Goal: Task Accomplishment & Management: Complete application form

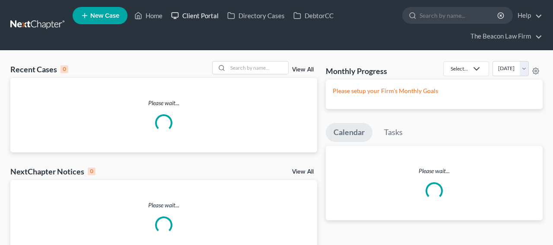
click at [190, 10] on link "Client Portal" at bounding box center [195, 16] width 56 height 16
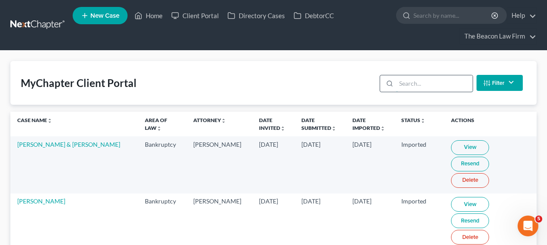
click at [413, 91] on input "search" at bounding box center [434, 83] width 76 height 16
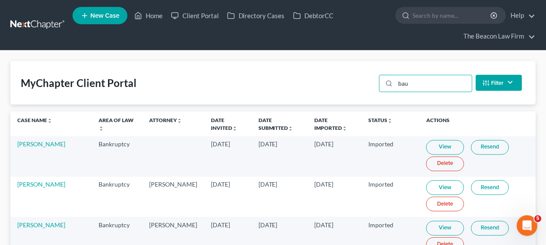
scroll to position [236, 0]
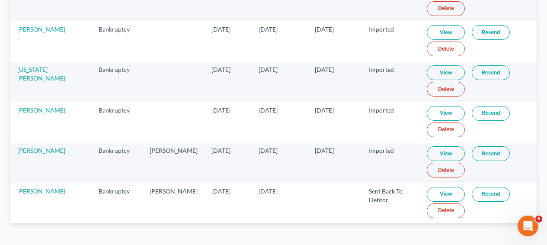
click at [446, 196] on link "View" at bounding box center [445, 194] width 38 height 15
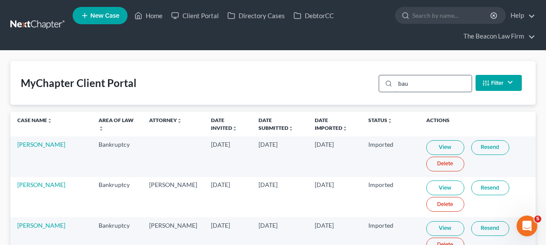
click at [408, 83] on input "bau" at bounding box center [433, 83] width 76 height 16
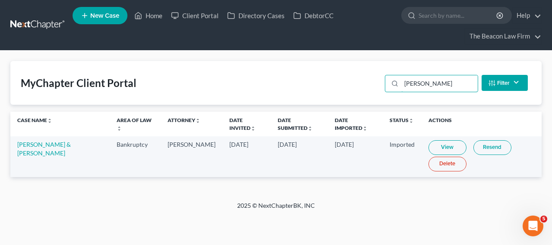
type input "kameron"
click at [429, 151] on link "View" at bounding box center [448, 147] width 38 height 15
click at [71, 143] on link "Kameron Davison & Kayla Vincent" at bounding box center [44, 148] width 54 height 16
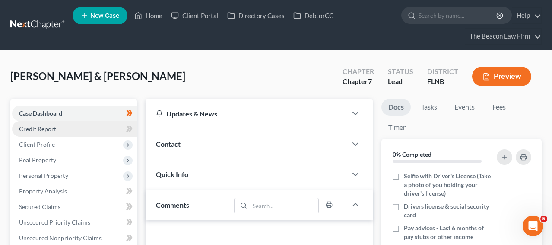
click at [89, 128] on link "Credit Report" at bounding box center [74, 129] width 125 height 16
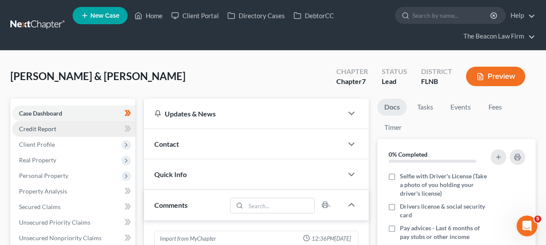
click at [89, 128] on link "Credit Report" at bounding box center [73, 129] width 123 height 16
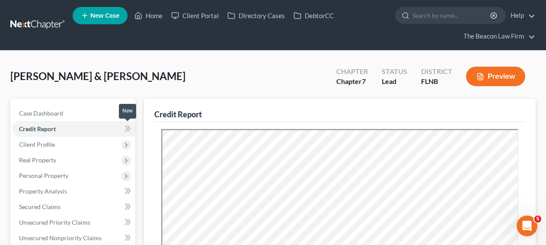
click at [124, 129] on icon at bounding box center [127, 128] width 6 height 11
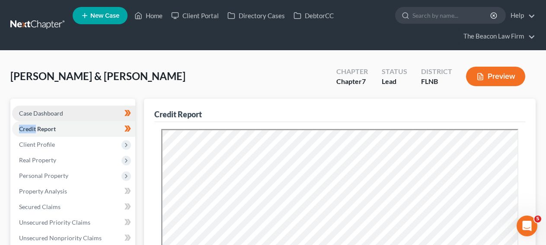
click at [104, 117] on link "Case Dashboard" at bounding box center [73, 113] width 123 height 16
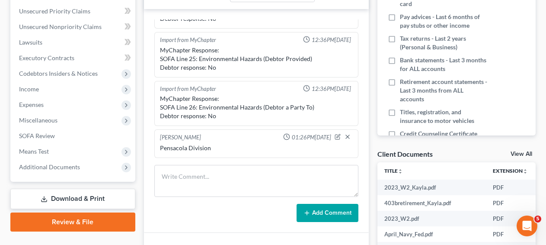
scroll to position [244, 0]
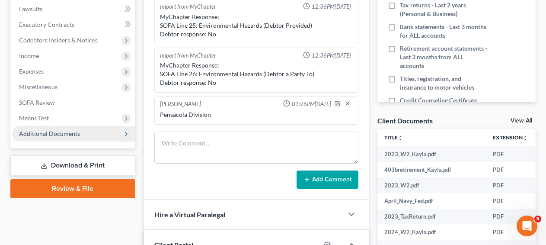
click at [70, 139] on span "Additional Documents" at bounding box center [73, 134] width 123 height 16
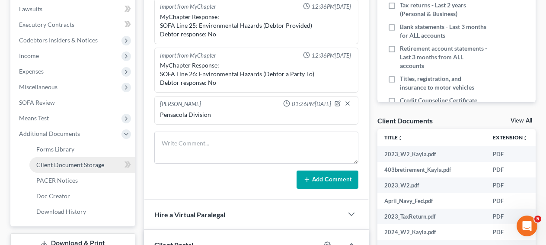
click at [70, 162] on span "Client Document Storage" at bounding box center [70, 164] width 68 height 7
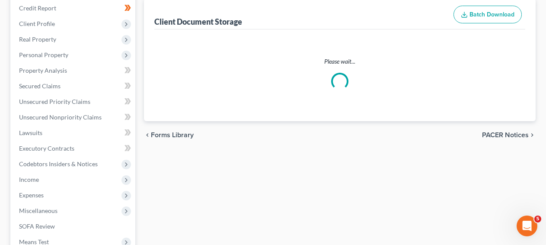
scroll to position [37, 0]
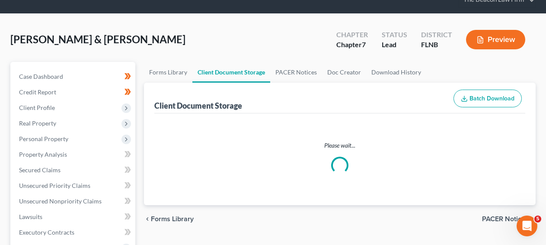
select select "10"
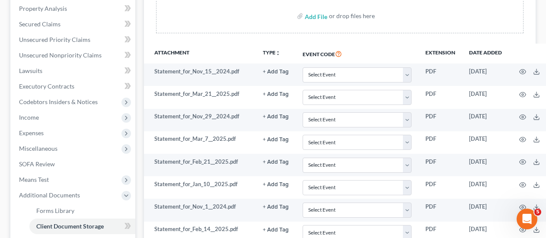
scroll to position [287, 0]
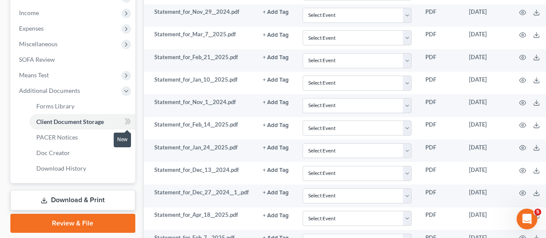
click at [130, 122] on icon at bounding box center [127, 121] width 6 height 11
click at [130, 123] on icon at bounding box center [127, 121] width 6 height 11
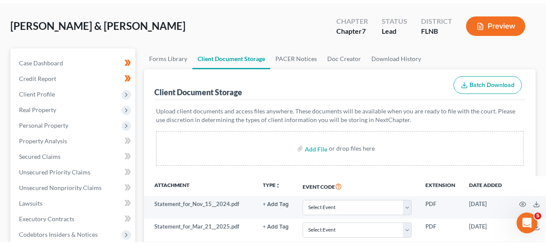
scroll to position [51, 0]
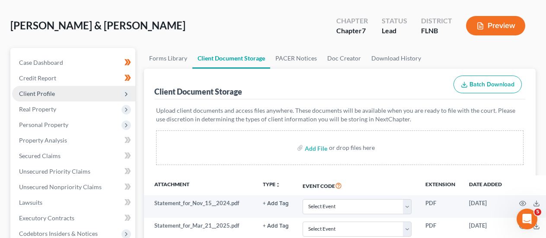
click at [104, 96] on span "Client Profile" at bounding box center [73, 94] width 123 height 16
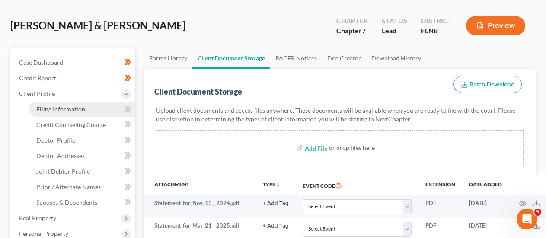
click at [100, 109] on link "Filing Information" at bounding box center [82, 110] width 106 height 16
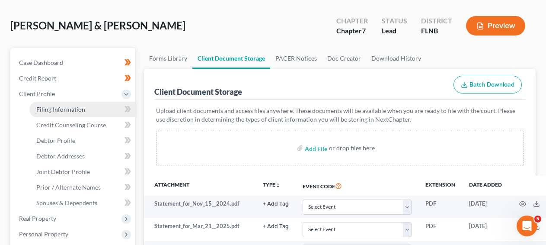
select select "1"
select select "0"
select select "9"
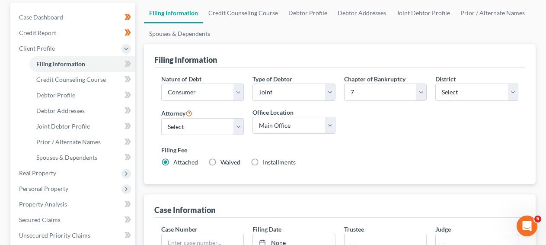
scroll to position [61, 0]
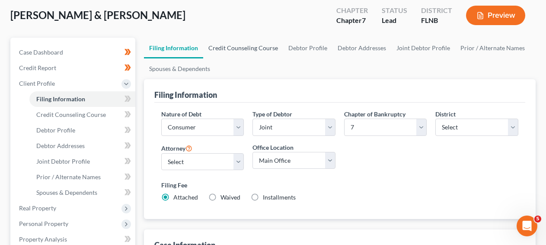
click at [273, 47] on link "Credit Counseling Course" at bounding box center [243, 48] width 80 height 21
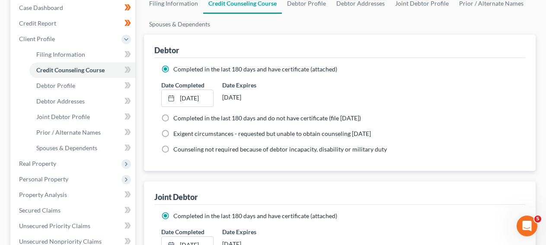
scroll to position [102, 0]
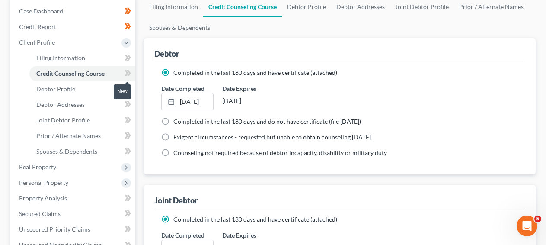
click at [125, 73] on icon at bounding box center [127, 73] width 6 height 11
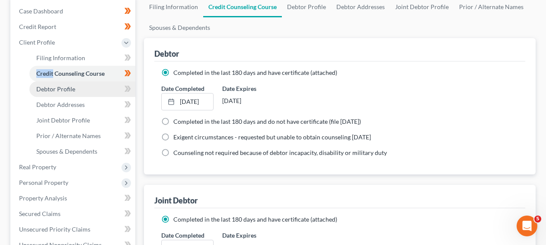
click at [102, 89] on link "Debtor Profile" at bounding box center [82, 89] width 106 height 16
select select "1"
select select "4"
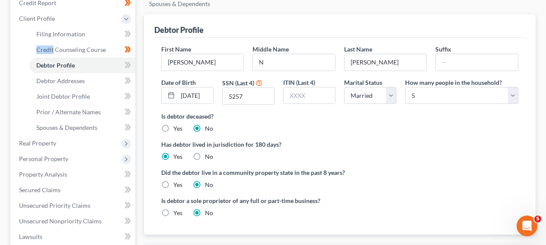
scroll to position [111, 0]
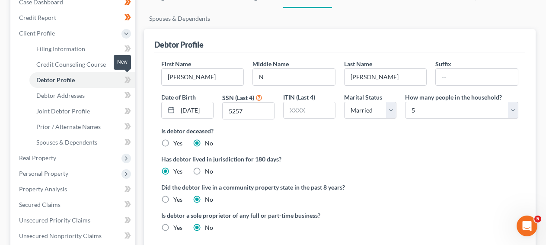
click at [127, 80] on icon at bounding box center [126, 79] width 4 height 6
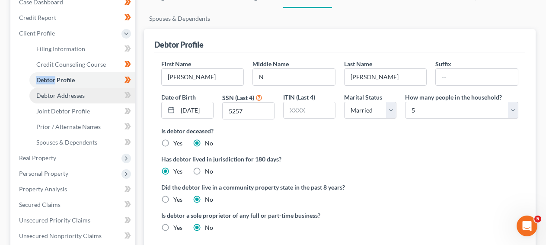
click at [101, 95] on link "Debtor Addresses" at bounding box center [82, 96] width 106 height 16
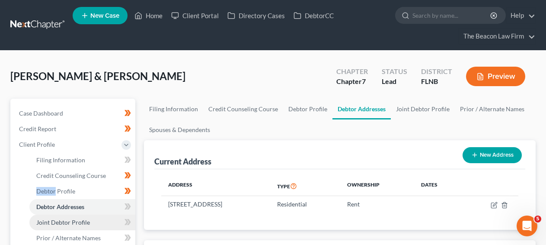
click at [100, 218] on link "Joint Debtor Profile" at bounding box center [82, 222] width 106 height 16
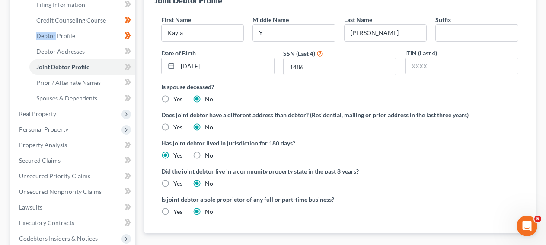
scroll to position [157, 0]
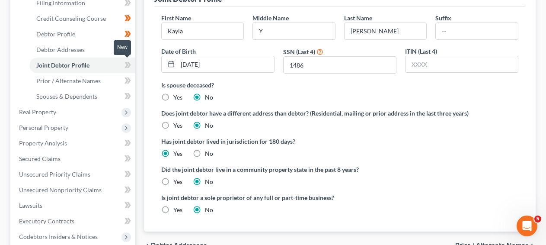
click at [125, 64] on icon at bounding box center [127, 65] width 6 height 11
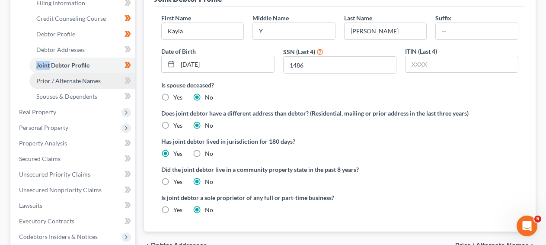
click at [112, 79] on link "Prior / Alternate Names" at bounding box center [82, 81] width 106 height 16
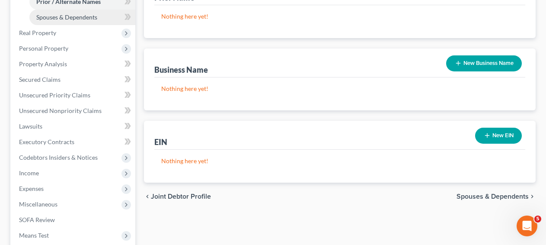
click at [97, 21] on link "Spouses & Dependents" at bounding box center [82, 18] width 106 height 16
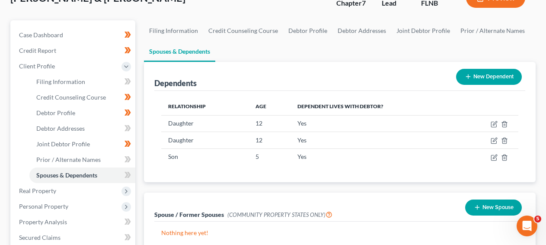
scroll to position [80, 0]
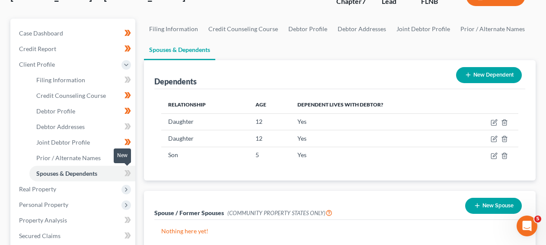
click at [133, 171] on span at bounding box center [127, 174] width 15 height 13
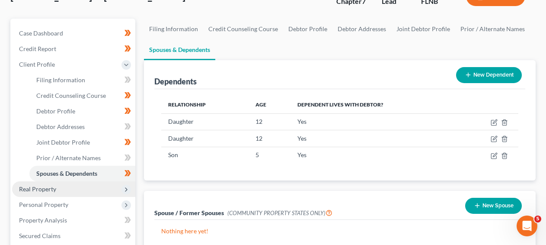
click at [91, 181] on span "Real Property" at bounding box center [73, 189] width 123 height 16
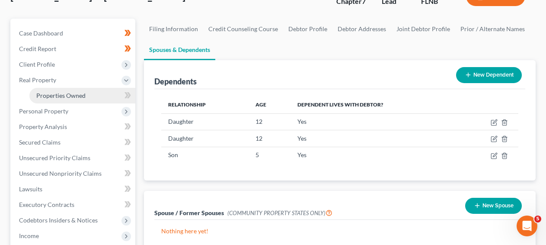
click at [98, 101] on link "Properties Owned" at bounding box center [82, 96] width 106 height 16
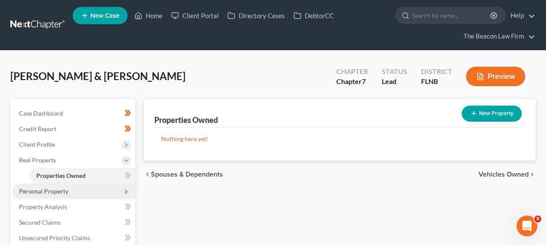
click at [79, 183] on span "Personal Property" at bounding box center [73, 191] width 123 height 16
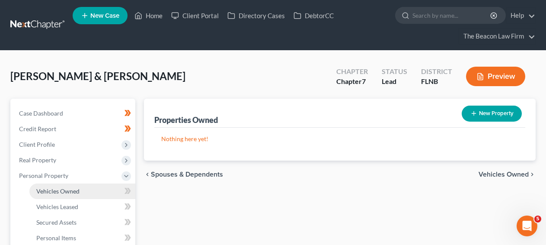
click at [79, 183] on link "Vehicles Owned" at bounding box center [82, 191] width 106 height 16
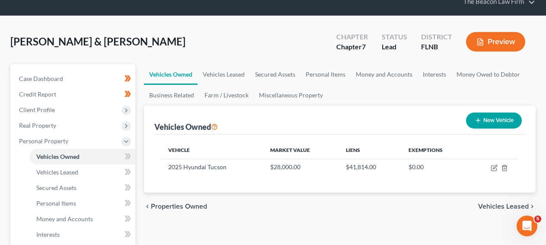
scroll to position [158, 0]
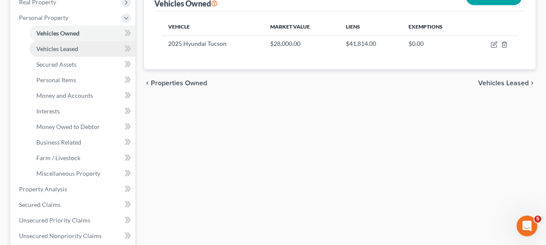
click at [73, 45] on span "Vehicles Leased" at bounding box center [57, 48] width 42 height 7
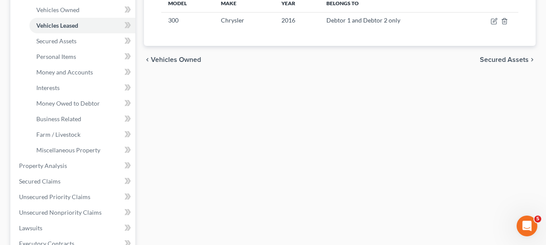
scroll to position [160, 0]
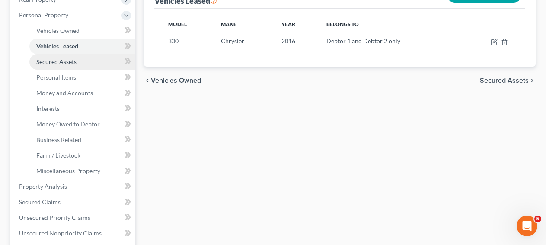
click at [100, 66] on link "Secured Assets" at bounding box center [82, 62] width 106 height 16
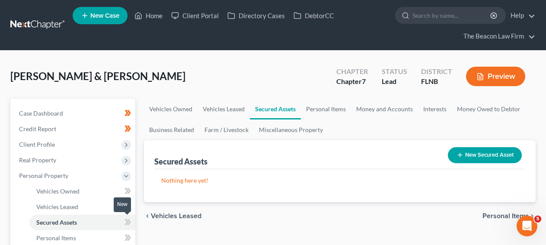
click at [126, 219] on icon at bounding box center [126, 222] width 4 height 6
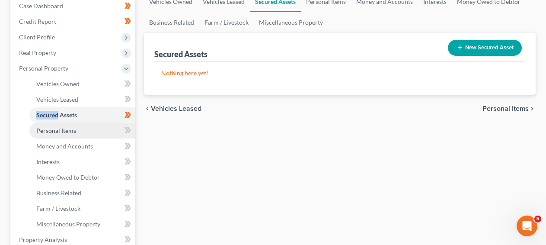
click at [99, 133] on link "Personal Items" at bounding box center [82, 131] width 106 height 16
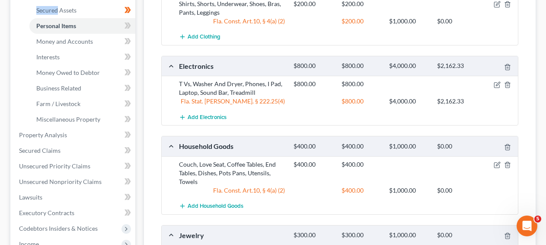
scroll to position [211, 0]
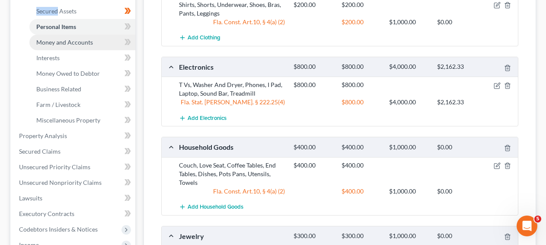
click at [102, 41] on link "Money and Accounts" at bounding box center [82, 43] width 106 height 16
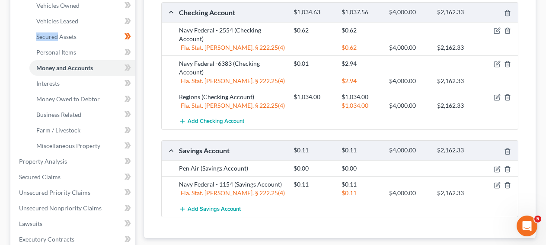
scroll to position [181, 0]
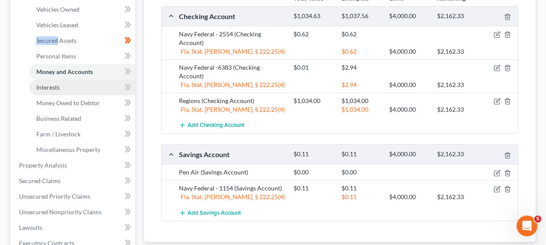
click at [81, 81] on link "Interests" at bounding box center [82, 87] width 106 height 16
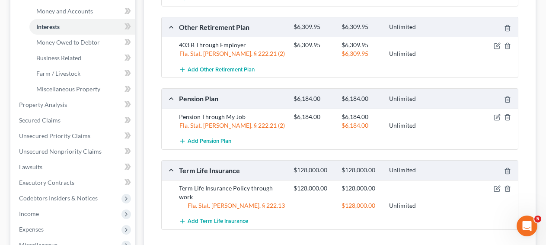
scroll to position [211, 0]
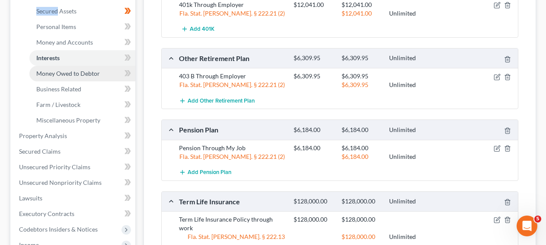
click at [114, 76] on link "Money Owed to Debtor" at bounding box center [82, 74] width 106 height 16
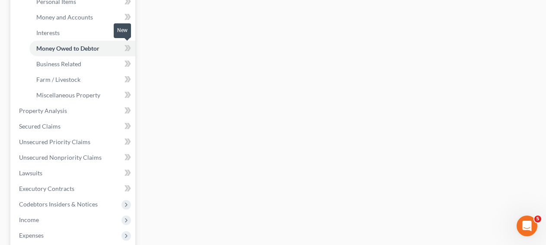
click at [124, 48] on span at bounding box center [127, 49] width 15 height 13
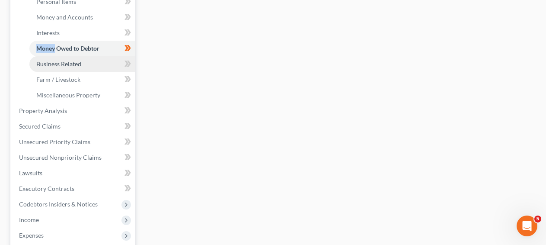
click at [109, 60] on link "Business Related" at bounding box center [82, 64] width 106 height 16
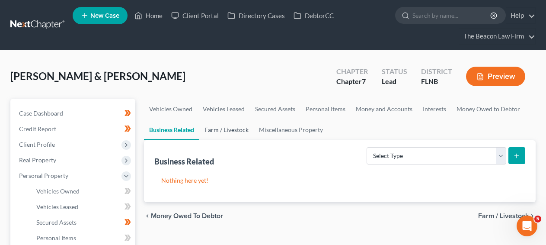
click at [207, 123] on link "Farm / Livestock" at bounding box center [226, 129] width 54 height 21
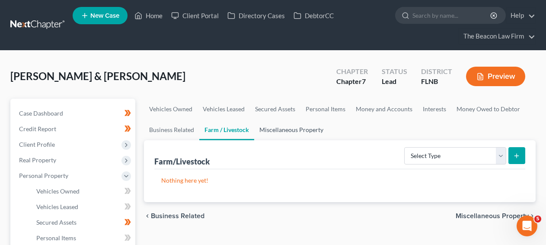
click at [280, 138] on link "Miscellaneous Property" at bounding box center [291, 129] width 74 height 21
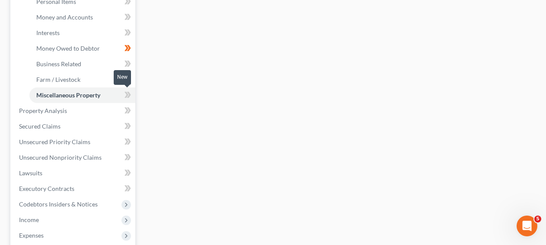
click at [129, 96] on icon at bounding box center [127, 94] width 6 height 11
click at [130, 96] on icon at bounding box center [127, 94] width 6 height 11
click at [130, 79] on icon at bounding box center [127, 79] width 6 height 11
click at [128, 60] on icon at bounding box center [129, 63] width 4 height 6
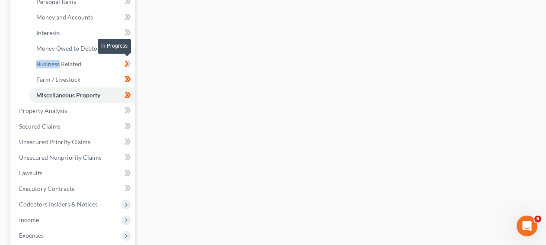
click at [128, 60] on icon at bounding box center [129, 63] width 4 height 6
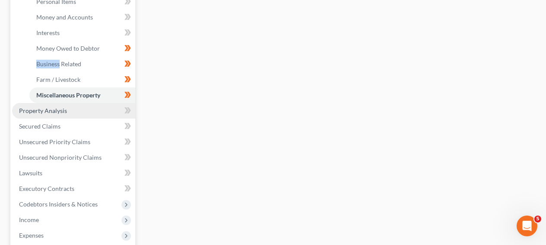
click at [89, 110] on link "Property Analysis" at bounding box center [73, 111] width 123 height 16
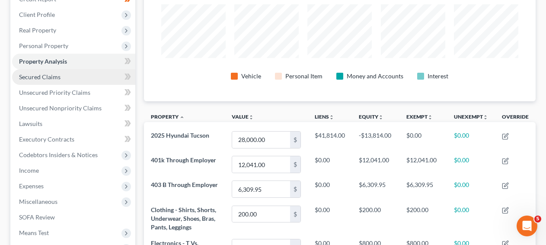
click at [68, 81] on link "Secured Claims" at bounding box center [73, 77] width 123 height 16
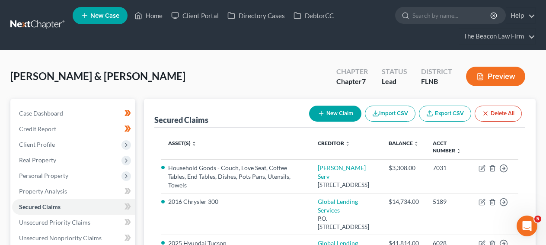
click at [546, 138] on html "Home New Case Client Portal Directory Cases DebtorCC The Beacon Law Firm prenn@…" at bounding box center [273, 237] width 546 height 475
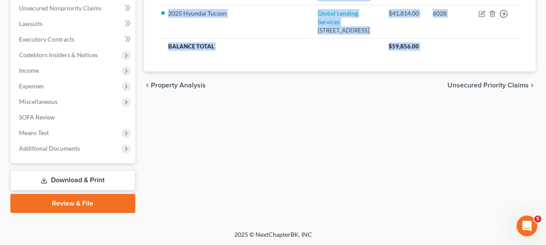
drag, startPoint x: 545, startPoint y: 119, endPoint x: 545, endPoint y: 79, distance: 39.8
click at [545, 79] on div "Davison, Kameron & Vincent , Kayla Upgraded Chapter Chapter 7 Status Lead Distr…" at bounding box center [273, 25] width 546 height 409
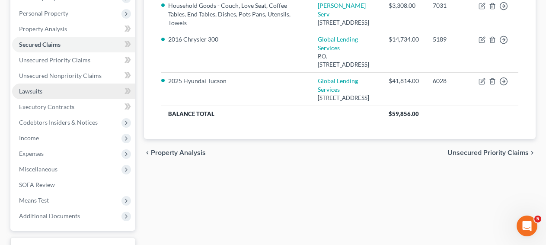
click at [74, 88] on link "Lawsuits" at bounding box center [73, 91] width 123 height 16
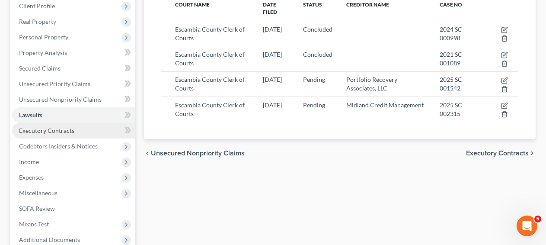
click at [95, 131] on link "Executory Contracts" at bounding box center [73, 131] width 123 height 16
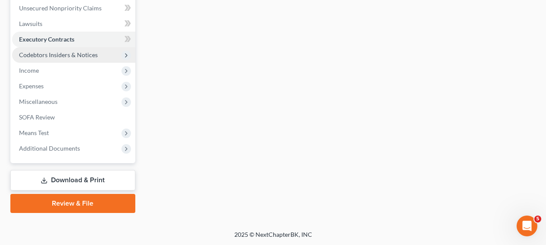
click at [91, 51] on span "Codebtors Insiders & Notices" at bounding box center [58, 54] width 79 height 7
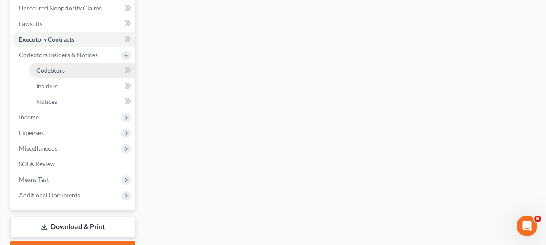
click at [78, 69] on link "Codebtors" at bounding box center [82, 71] width 106 height 16
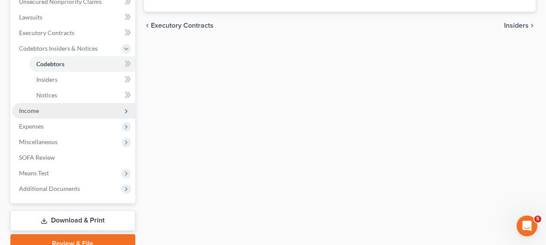
click at [83, 115] on span "Income" at bounding box center [73, 111] width 123 height 16
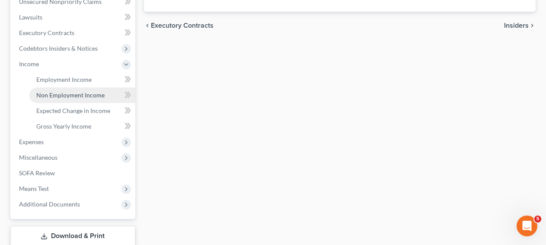
click at [72, 93] on span "Non Employment Income" at bounding box center [70, 94] width 68 height 7
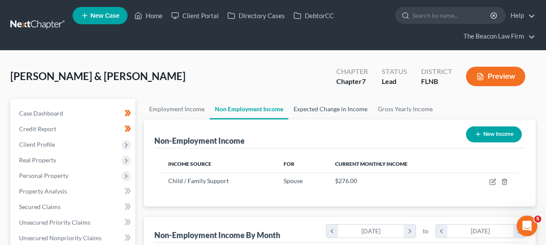
click at [302, 103] on link "Expected Change in Income" at bounding box center [330, 109] width 84 height 21
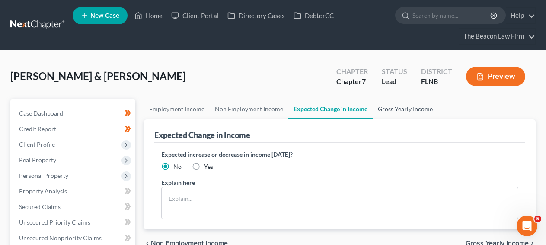
click at [373, 115] on link "Gross Yearly Income" at bounding box center [404, 109] width 65 height 21
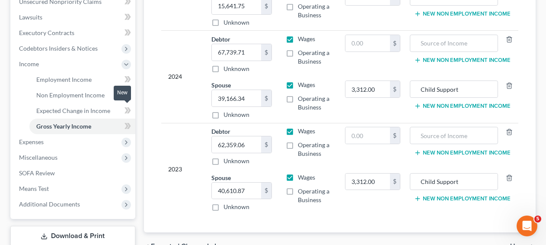
click at [129, 110] on icon at bounding box center [129, 110] width 4 height 6
click at [128, 95] on icon at bounding box center [129, 95] width 4 height 6
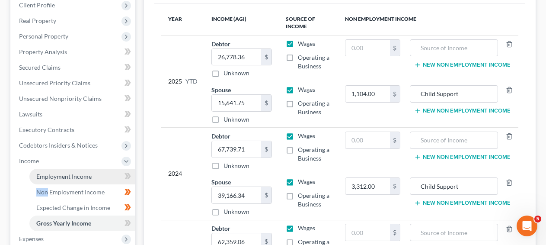
click at [92, 180] on link "Employment Income" at bounding box center [82, 177] width 106 height 16
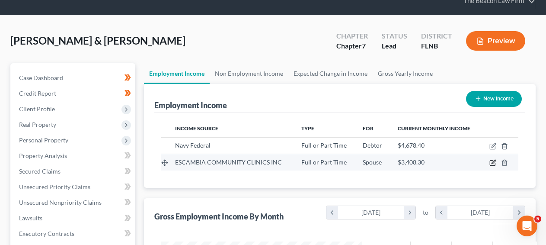
click at [491, 162] on icon "button" at bounding box center [492, 162] width 7 height 7
select select "0"
select select "9"
select select "1"
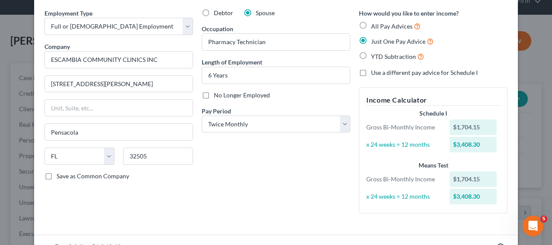
scroll to position [92, 0]
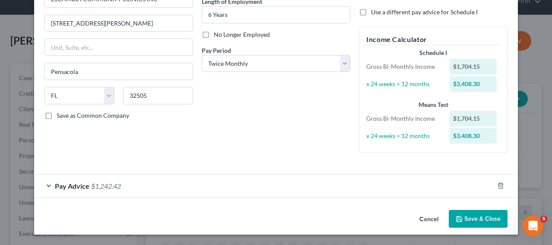
click at [269, 183] on div "Pay Advice $1,242.42" at bounding box center [264, 185] width 460 height 23
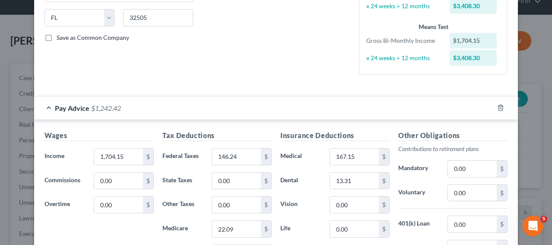
scroll to position [220, 0]
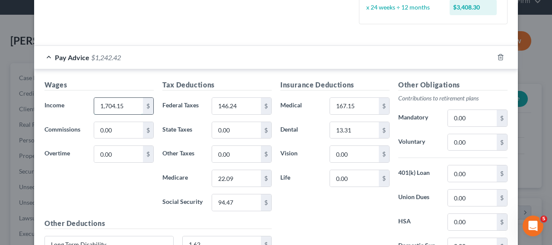
click at [105, 102] on input "1,704.15" at bounding box center [118, 106] width 49 height 16
paste input "799 92"
click at [114, 106] on input "179,992" at bounding box center [118, 106] width 49 height 16
type input "1,799.92"
click at [132, 127] on input "0.00" at bounding box center [118, 130] width 49 height 16
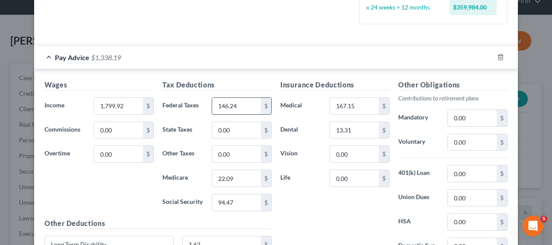
click at [249, 106] on input "146.24" at bounding box center [236, 106] width 49 height 16
type input "2"
type input "177.27"
type input "111.6"
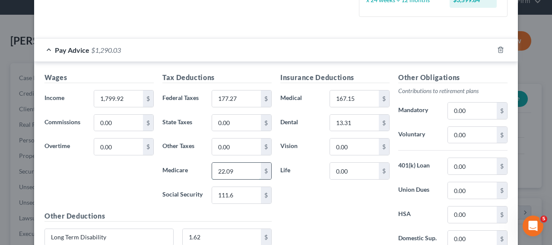
click at [232, 166] on input "22.09" at bounding box center [236, 170] width 49 height 16
type input "26.1"
click at [369, 167] on input "0.00" at bounding box center [354, 170] width 49 height 16
type input "3.69"
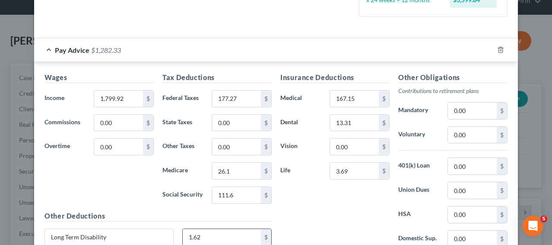
click at [213, 230] on input "1.62" at bounding box center [222, 237] width 79 height 16
click at [210, 230] on input "1.62" at bounding box center [222, 237] width 79 height 16
click at [210, 231] on input "1.62" at bounding box center [222, 237] width 79 height 16
click at [211, 231] on input "1.62" at bounding box center [222, 237] width 79 height 16
type input "2.71"
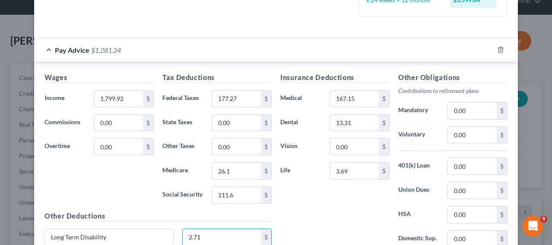
scroll to position [327, 0]
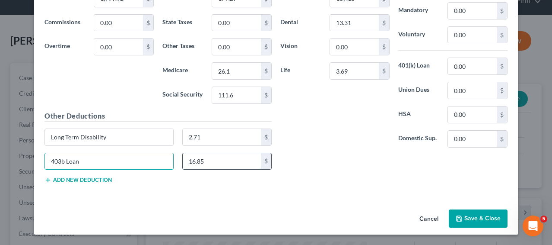
click at [220, 165] on input "16.85" at bounding box center [222, 161] width 79 height 16
click at [111, 179] on div "Other Deductions Long Term Disability 2.71 $ 403b Loan 16.85 $ Add new deduction" at bounding box center [158, 151] width 236 height 80
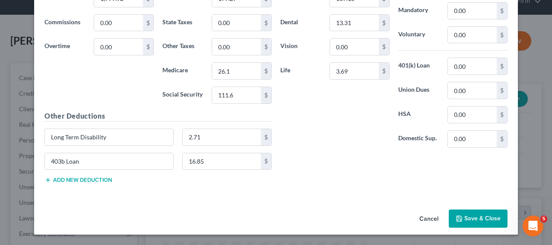
click at [102, 179] on button "Add new deduction" at bounding box center [78, 179] width 67 height 7
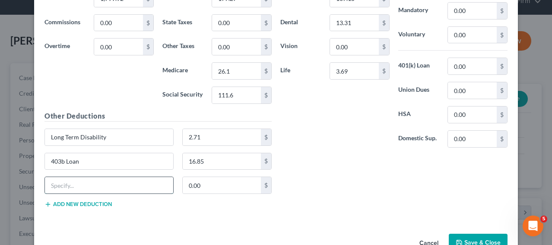
click at [103, 189] on input "text" at bounding box center [109, 185] width 128 height 16
type input "Supplemental Life"
type input "0.92"
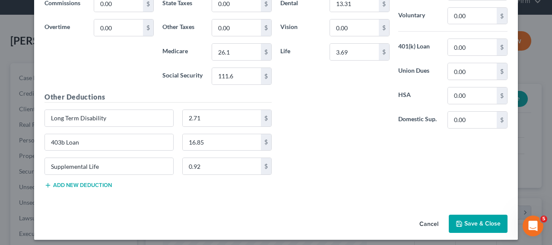
scroll to position [351, 0]
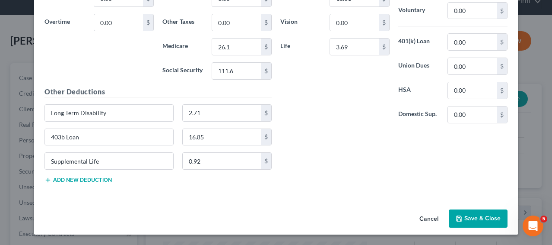
click at [70, 178] on button "Add new deduction" at bounding box center [78, 179] width 67 height 7
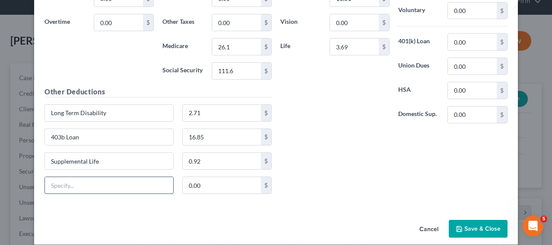
click at [82, 178] on input "text" at bounding box center [109, 185] width 128 height 16
type input "Short Term Disability"
type input "18.74"
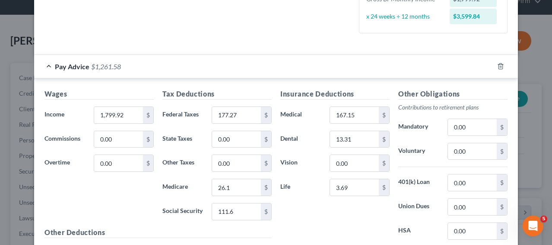
scroll to position [210, 0]
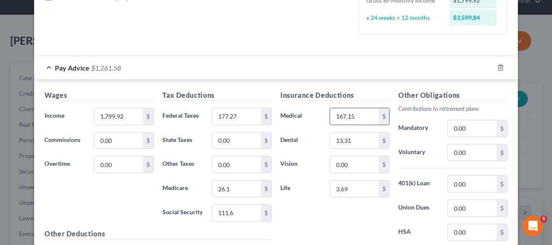
click at [359, 118] on input "167.15" at bounding box center [354, 116] width 49 height 16
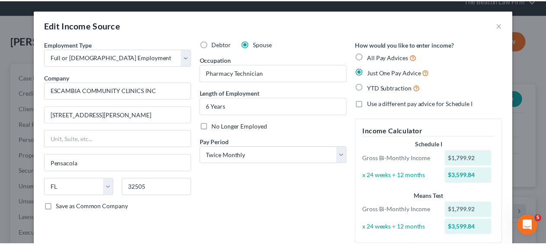
scroll to position [361, 0]
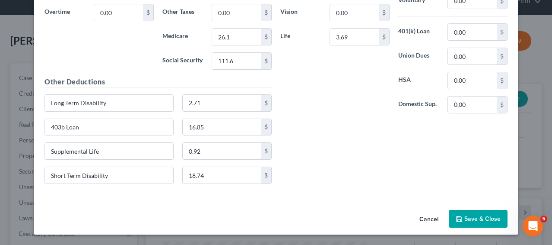
click at [499, 221] on button "Save & Close" at bounding box center [478, 219] width 59 height 18
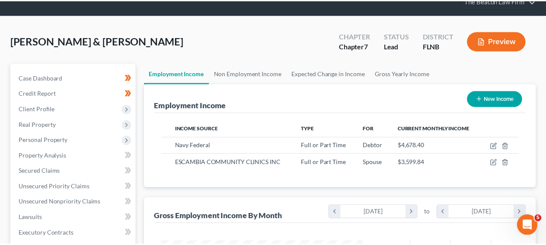
scroll to position [431904, 431841]
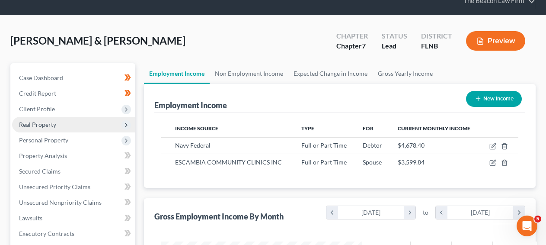
click at [97, 123] on span "Real Property" at bounding box center [73, 125] width 123 height 16
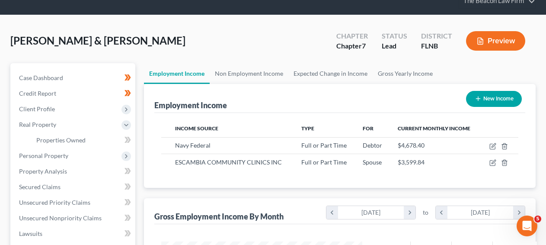
click at [543, 68] on div "Davison, Kameron & Vincent , Kayla Upgraded Chapter Chapter 7 Status Lead Distr…" at bounding box center [273, 238] width 546 height 446
click at [546, 70] on html "Home New Case Client Portal Directory Cases DebtorCC The Beacon Law Firm prenn@…" at bounding box center [273, 221] width 546 height 512
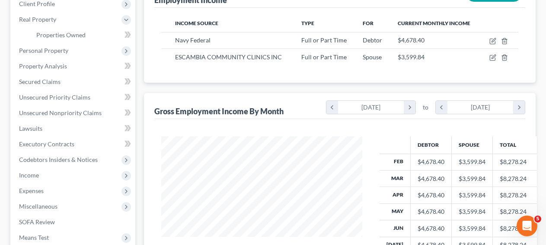
scroll to position [141, 0]
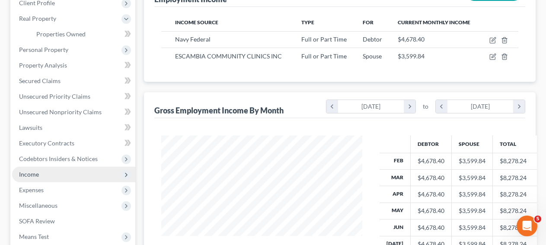
click at [94, 169] on span "Income" at bounding box center [73, 174] width 123 height 16
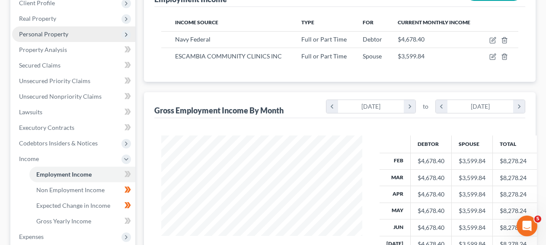
click at [73, 33] on span "Personal Property" at bounding box center [73, 34] width 123 height 16
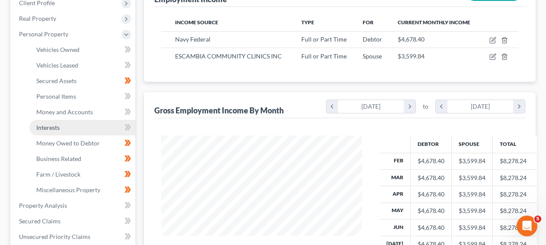
click at [66, 129] on link "Interests" at bounding box center [82, 128] width 106 height 16
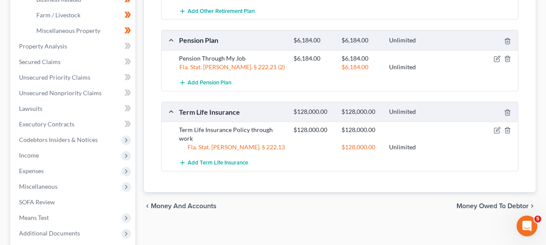
scroll to position [324, 0]
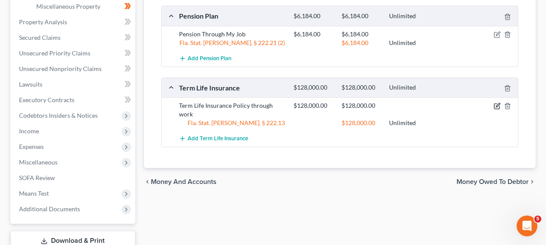
click at [495, 106] on icon "button" at bounding box center [496, 105] width 7 height 7
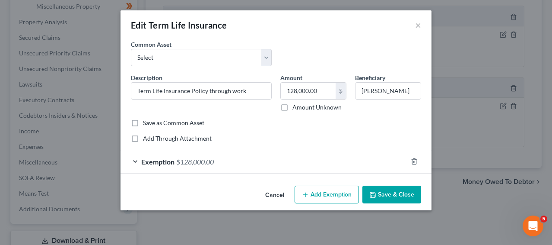
click at [344, 155] on div "Exemption $128,000.00" at bounding box center [264, 161] width 287 height 23
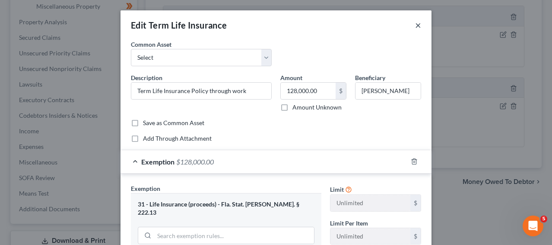
click at [415, 25] on button "×" at bounding box center [418, 25] width 6 height 10
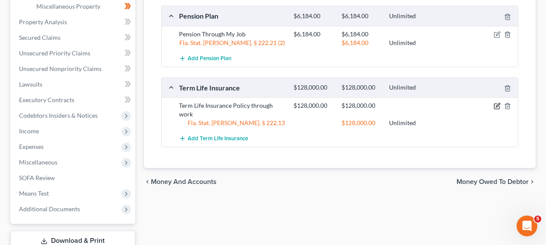
click at [493, 105] on icon "button" at bounding box center [496, 105] width 7 height 7
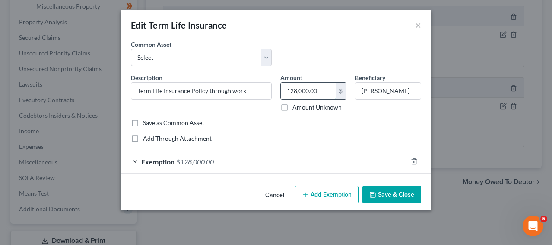
click at [327, 95] on input "128,000.00" at bounding box center [308, 91] width 55 height 16
click at [385, 194] on button "Save & Close" at bounding box center [391, 194] width 59 height 18
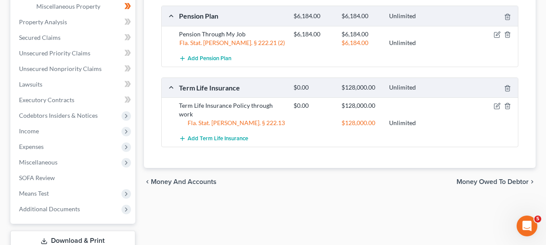
drag, startPoint x: 545, startPoint y: 173, endPoint x: 541, endPoint y: 151, distance: 22.5
click at [544, 147] on div "Davison, Kameron & Vincent , Kayla Upgraded Chapter Chapter 7 Status Lead Distr…" at bounding box center [273, 8] width 546 height 564
drag, startPoint x: 541, startPoint y: 150, endPoint x: 551, endPoint y: 120, distance: 32.0
click at [541, 132] on div "Davison, Kameron & Vincent , Kayla Upgraded Chapter Chapter 7 Status Lead Distr…" at bounding box center [273, 8] width 546 height 564
click at [494, 105] on icon "button" at bounding box center [496, 105] width 7 height 7
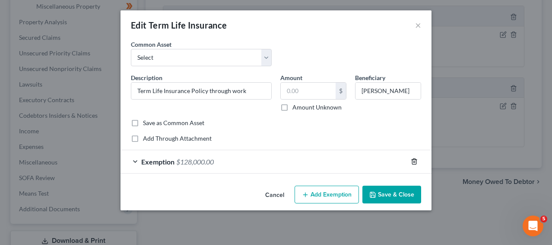
click at [410, 163] on div at bounding box center [419, 161] width 24 height 14
click at [412, 162] on icon "button" at bounding box center [414, 161] width 7 height 7
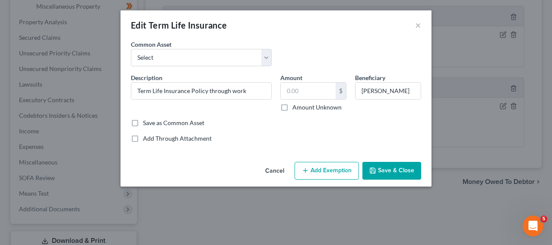
click at [401, 172] on button "Save & Close" at bounding box center [391, 171] width 59 height 18
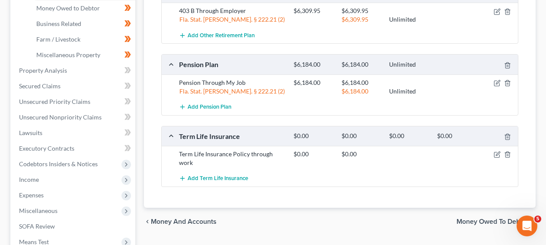
scroll to position [359, 0]
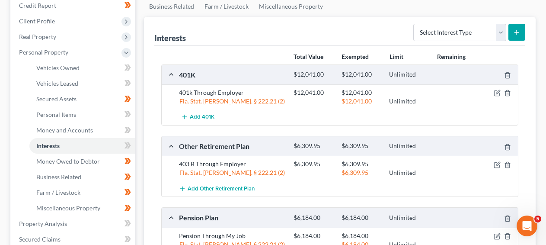
scroll to position [0, 0]
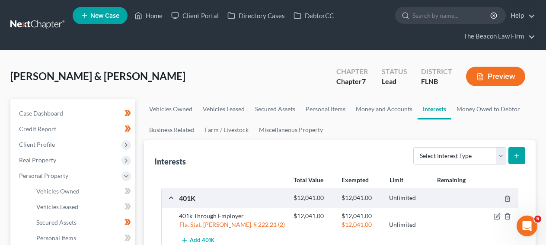
click at [40, 30] on link at bounding box center [37, 25] width 55 height 16
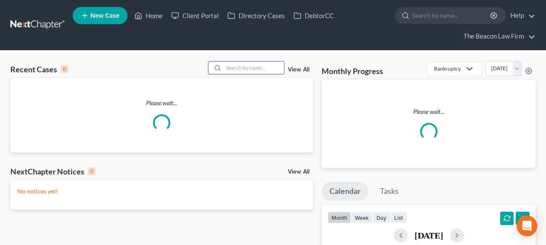
click at [231, 67] on input "search" at bounding box center [253, 67] width 60 height 13
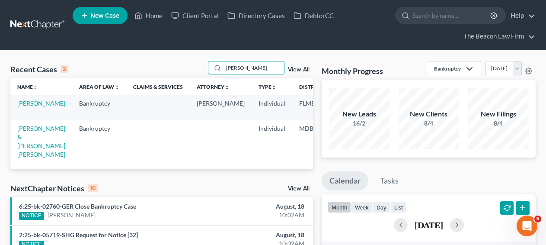
type input "[PERSON_NAME]"
click at [33, 118] on td "[PERSON_NAME]" at bounding box center [41, 107] width 62 height 25
click at [31, 112] on td "[PERSON_NAME]" at bounding box center [41, 107] width 62 height 25
click at [30, 107] on link "Parker, Cecil" at bounding box center [41, 102] width 48 height 7
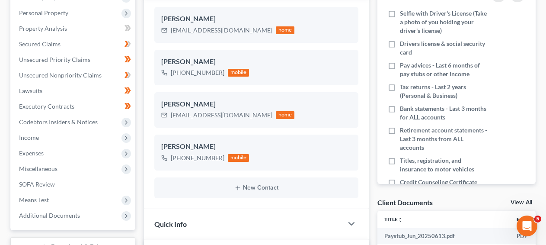
scroll to position [222, 0]
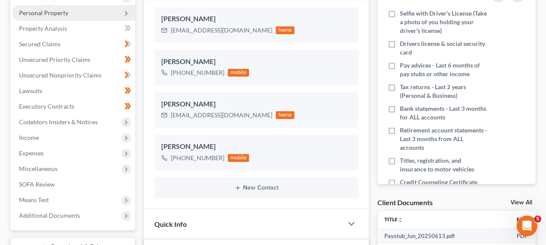
click at [95, 13] on span "Personal Property" at bounding box center [73, 13] width 123 height 16
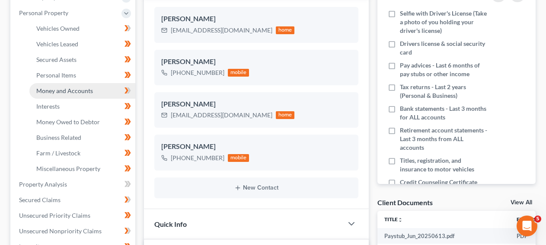
click at [83, 89] on span "Money and Accounts" at bounding box center [64, 90] width 57 height 7
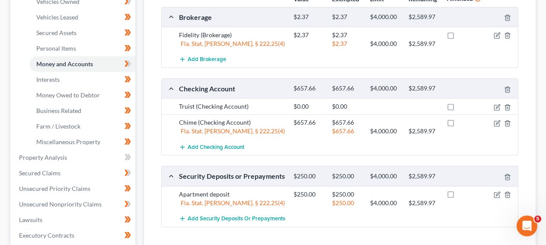
scroll to position [188, 0]
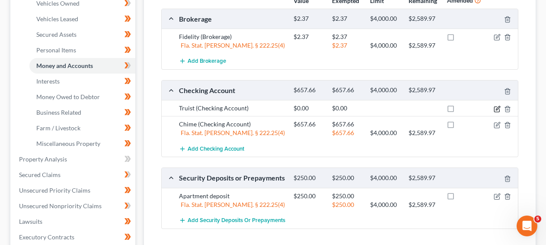
click at [495, 106] on icon "button" at bounding box center [496, 108] width 5 height 5
select select "9"
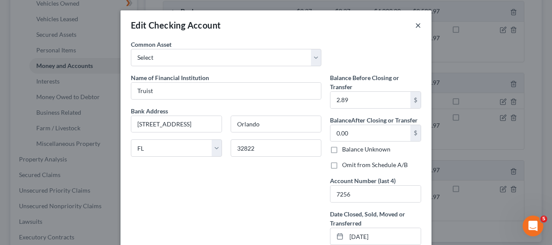
click at [415, 28] on button "×" at bounding box center [418, 25] width 6 height 10
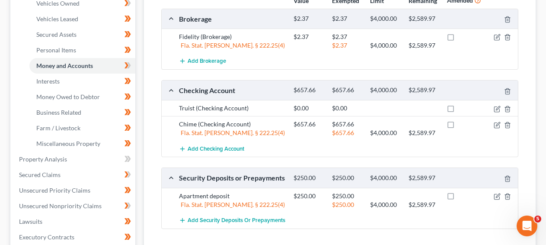
scroll to position [0, 0]
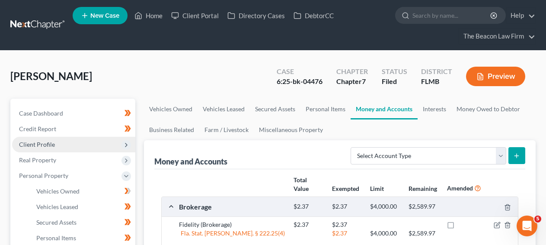
click at [73, 149] on span "Client Profile" at bounding box center [73, 145] width 123 height 16
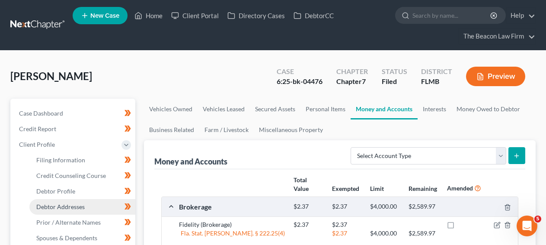
click at [65, 206] on span "Debtor Addresses" at bounding box center [60, 206] width 48 height 7
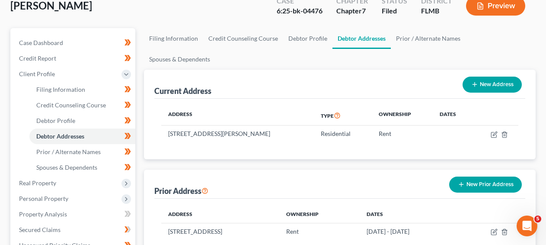
scroll to position [120, 0]
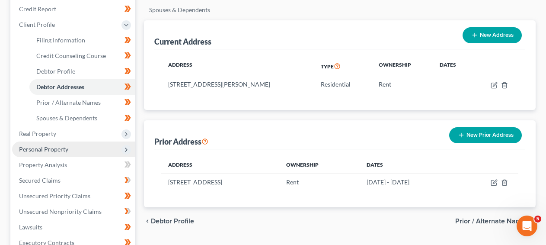
click at [69, 145] on span "Personal Property" at bounding box center [73, 149] width 123 height 16
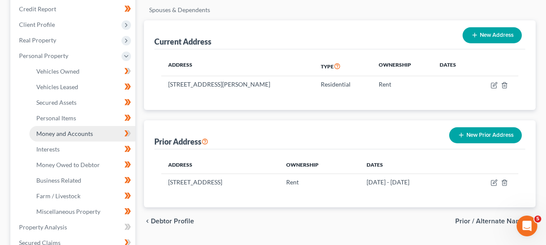
click at [83, 133] on span "Money and Accounts" at bounding box center [64, 133] width 57 height 7
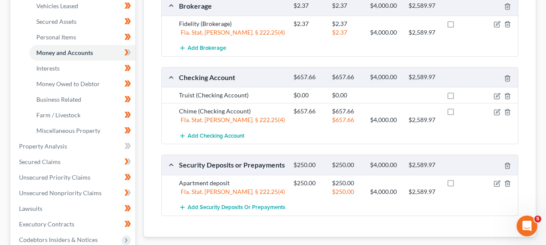
scroll to position [200, 0]
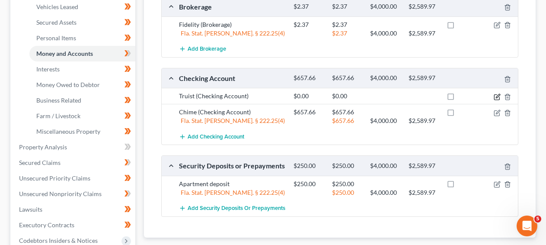
click at [493, 97] on icon "button" at bounding box center [496, 96] width 7 height 7
select select "9"
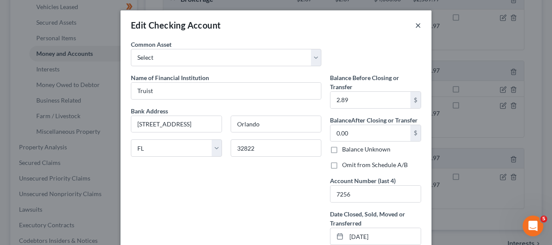
click at [415, 24] on button "×" at bounding box center [418, 25] width 6 height 10
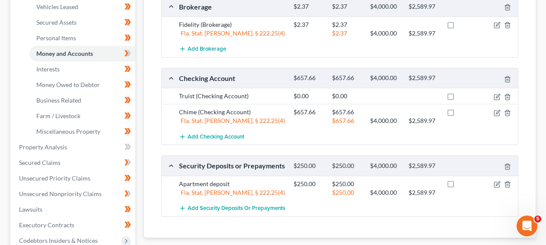
scroll to position [0, 0]
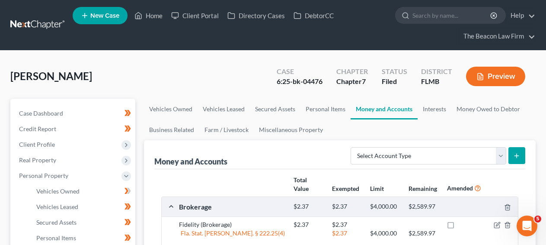
click at [45, 38] on nav "Home New Case Client Portal Directory Cases DebtorCC The Beacon Law Firm prenn@…" at bounding box center [273, 25] width 546 height 50
click at [48, 27] on link at bounding box center [37, 25] width 55 height 16
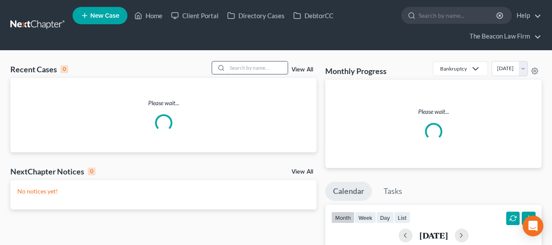
click at [239, 64] on input "search" at bounding box center [257, 67] width 60 height 13
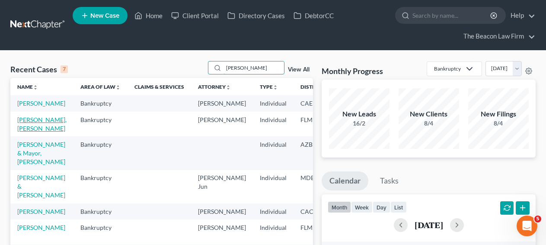
type input "ivan"
click at [34, 124] on link "Cyr II, Ivan" at bounding box center [41, 124] width 49 height 16
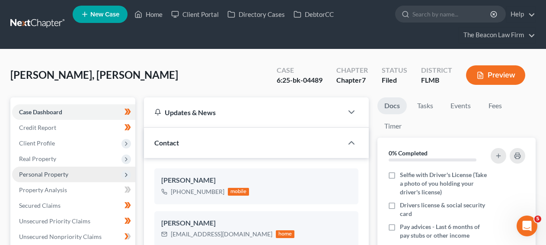
scroll to position [2, 0]
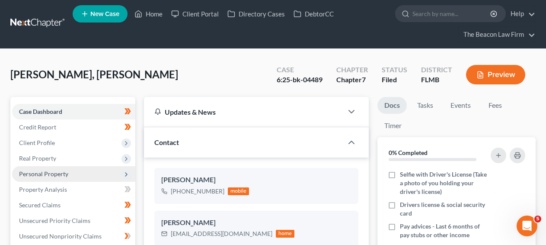
click at [71, 172] on span "Personal Property" at bounding box center [73, 174] width 123 height 16
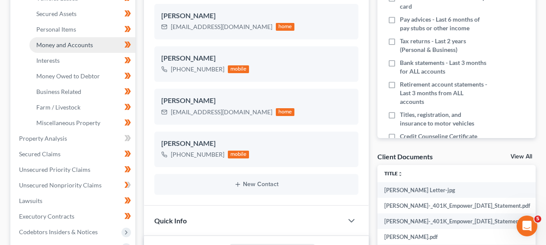
click at [62, 38] on link "Money and Accounts" at bounding box center [82, 45] width 106 height 16
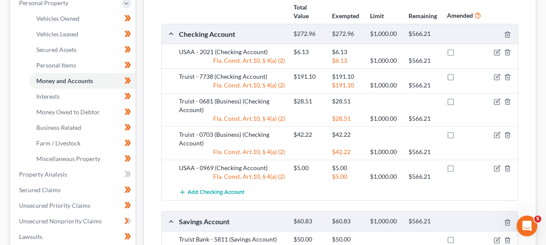
scroll to position [172, 0]
click at [251, 52] on div "USAA - 2021 (Checking Account)" at bounding box center [232, 52] width 114 height 9
copy div "USAA - 2021 (Checking Account)"
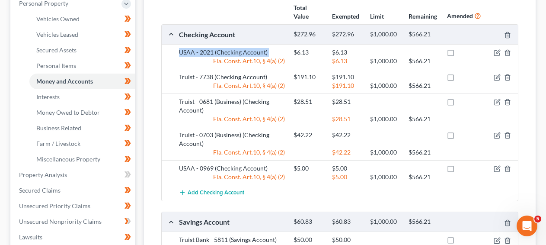
scroll to position [0, 0]
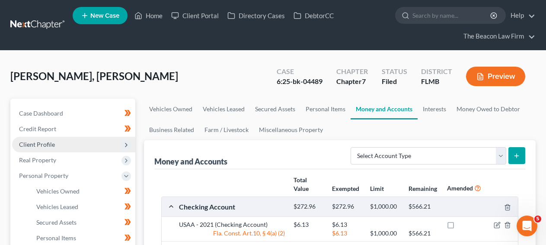
click at [48, 141] on span "Client Profile" at bounding box center [37, 143] width 36 height 7
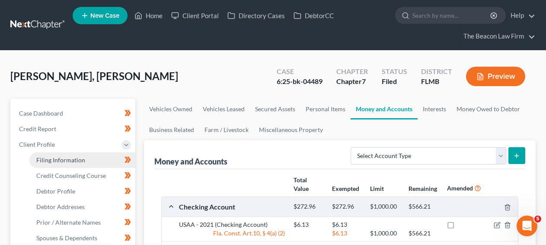
click at [49, 162] on span "Filing Information" at bounding box center [60, 159] width 49 height 7
select select "1"
select select "0"
select select "9"
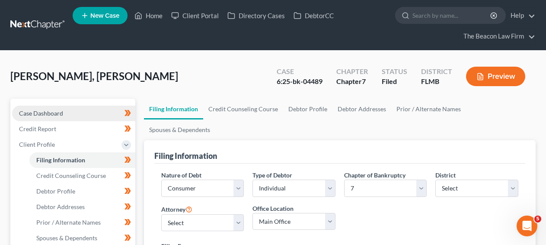
click at [83, 115] on link "Case Dashboard" at bounding box center [73, 113] width 123 height 16
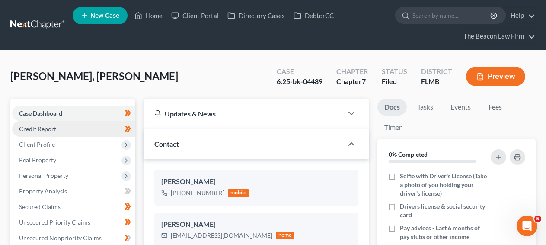
scroll to position [222, 0]
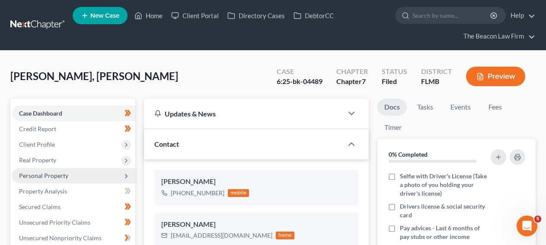
click at [74, 181] on span "Personal Property" at bounding box center [73, 176] width 123 height 16
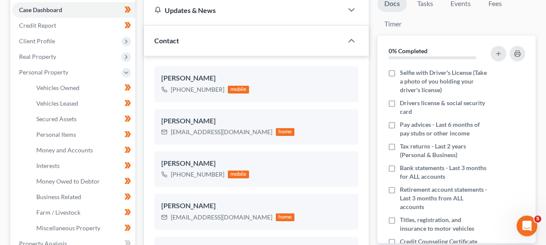
scroll to position [105, 0]
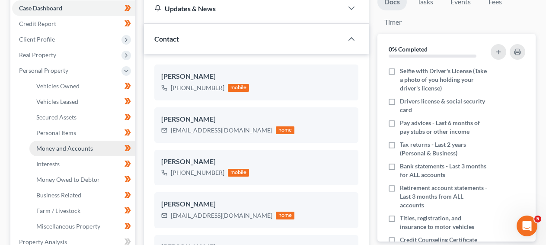
click at [58, 144] on span "Money and Accounts" at bounding box center [64, 147] width 57 height 7
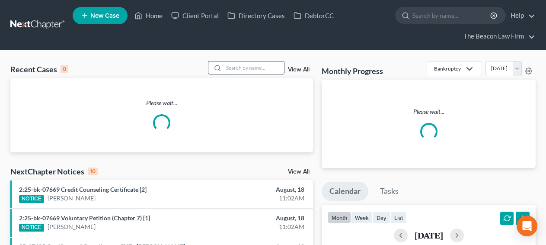
click at [251, 64] on input "search" at bounding box center [253, 67] width 60 height 13
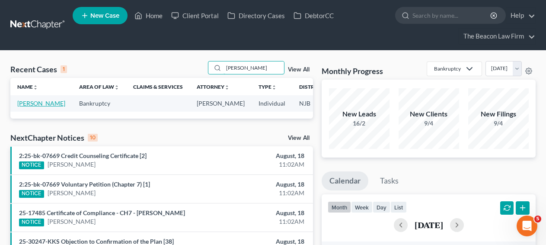
type input "Novak"
click at [179, 23] on ul "New Case Home Client Portal Directory Cases DebtorCC - No Result - See all resu…" at bounding box center [304, 24] width 463 height 41
click at [181, 21] on link "Client Portal" at bounding box center [195, 16] width 56 height 16
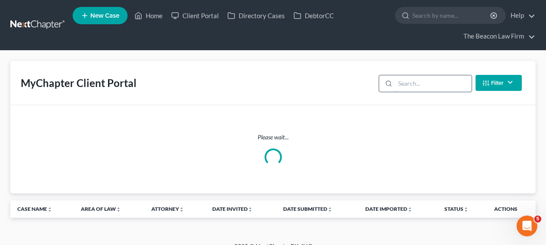
click at [418, 81] on input "search" at bounding box center [433, 83] width 76 height 16
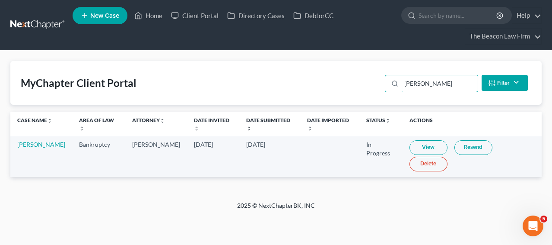
type input "Novak"
click at [419, 141] on link "View" at bounding box center [429, 147] width 38 height 15
click at [425, 83] on input "Novak" at bounding box center [439, 83] width 76 height 16
click at [418, 140] on link "View" at bounding box center [429, 147] width 38 height 15
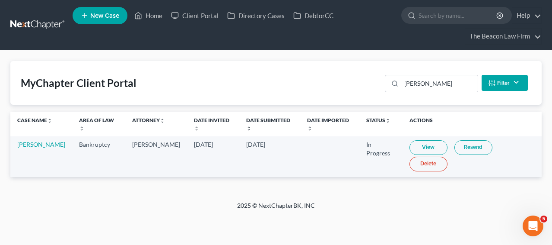
click at [421, 140] on link "View" at bounding box center [429, 147] width 38 height 15
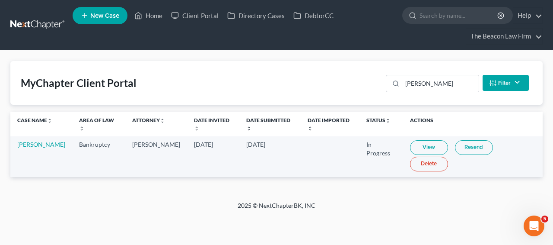
click at [38, 27] on link at bounding box center [37, 25] width 55 height 16
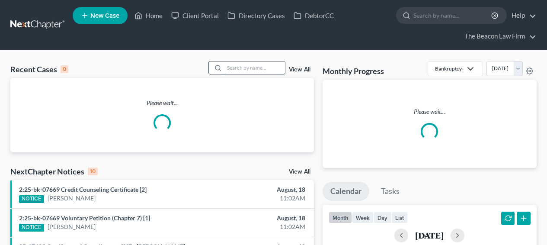
click at [254, 67] on input "search" at bounding box center [254, 67] width 60 height 13
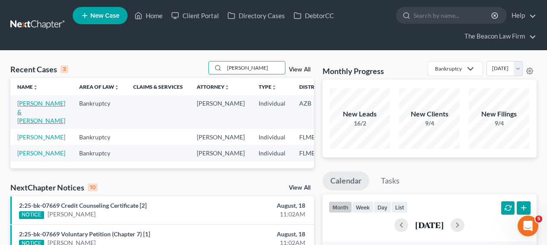
type input "[PERSON_NAME]"
click at [33, 112] on link "[PERSON_NAME] & [PERSON_NAME]" at bounding box center [41, 111] width 48 height 25
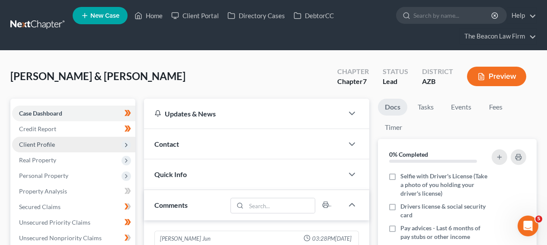
click at [87, 144] on span "Client Profile" at bounding box center [73, 145] width 123 height 16
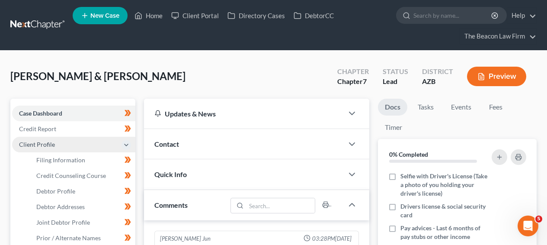
scroll to position [270, 0]
click at [87, 144] on span "Client Profile" at bounding box center [73, 145] width 123 height 16
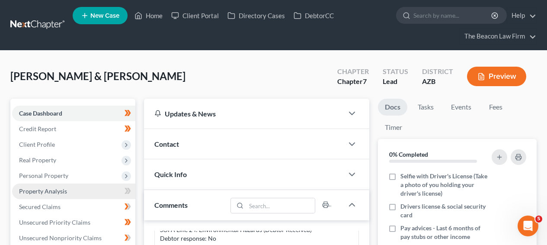
click at [87, 188] on link "Property Analysis" at bounding box center [73, 191] width 123 height 16
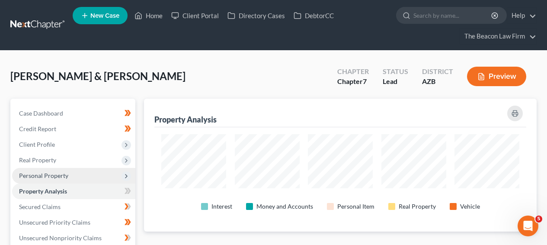
click at [90, 174] on span "Personal Property" at bounding box center [73, 176] width 123 height 16
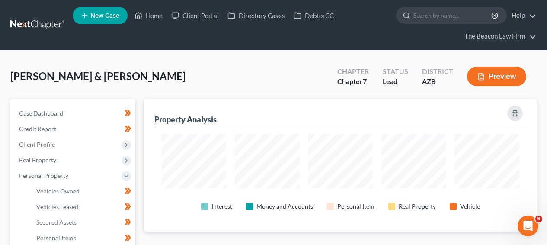
scroll to position [236, 0]
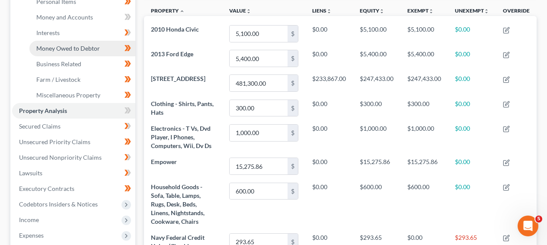
click at [76, 46] on span "Money Owed to Debtor" at bounding box center [68, 48] width 64 height 7
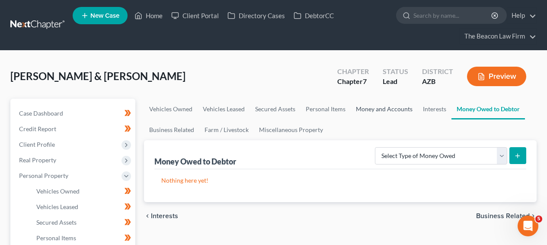
click at [376, 106] on link "Money and Accounts" at bounding box center [383, 109] width 67 height 21
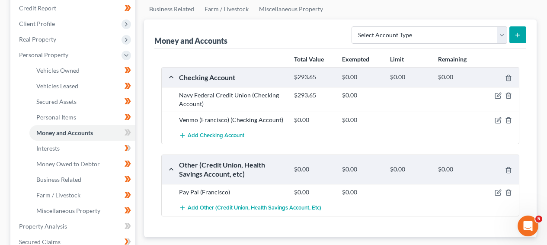
scroll to position [121, 0]
click at [498, 95] on icon "button" at bounding box center [498, 94] width 4 height 4
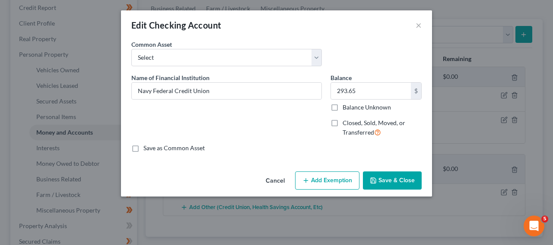
click at [270, 179] on button "Cancel" at bounding box center [275, 180] width 33 height 17
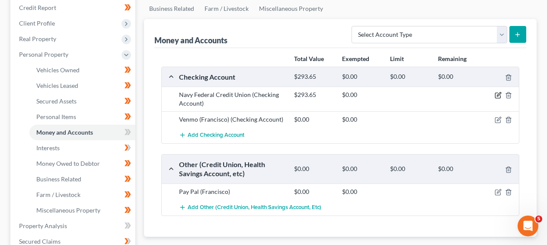
click at [499, 95] on icon "button" at bounding box center [498, 94] width 4 height 4
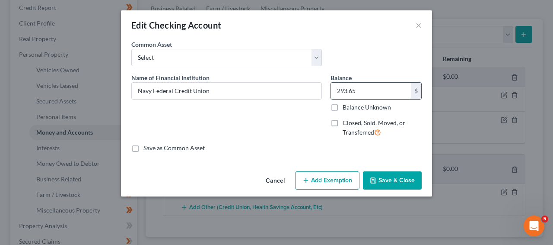
click at [347, 92] on input "293.65" at bounding box center [371, 91] width 80 height 16
type input "1,266.98"
click at [386, 172] on button "Save & Close" at bounding box center [392, 180] width 59 height 18
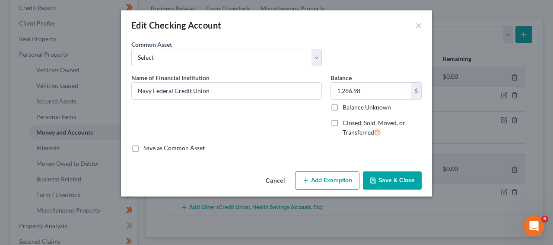
click at [385, 177] on button "Save & Close" at bounding box center [392, 180] width 59 height 18
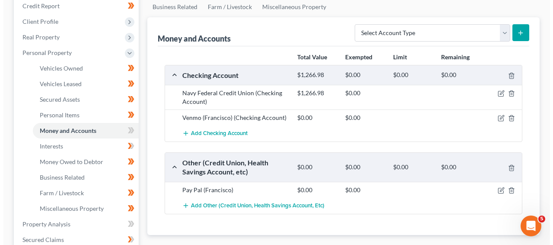
scroll to position [124, 0]
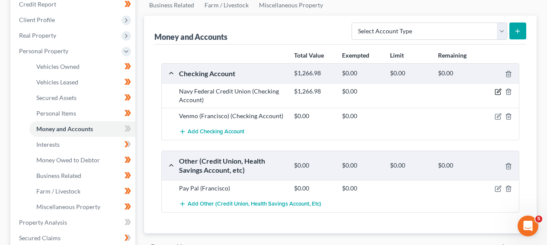
click at [499, 90] on icon "button" at bounding box center [498, 91] width 4 height 4
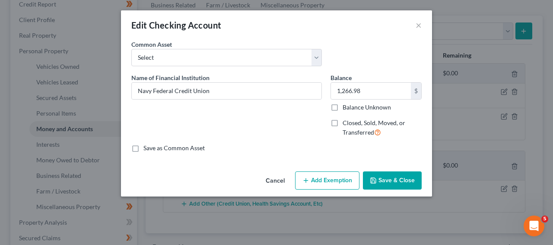
click at [345, 185] on button "Add Exemption" at bounding box center [327, 180] width 64 height 18
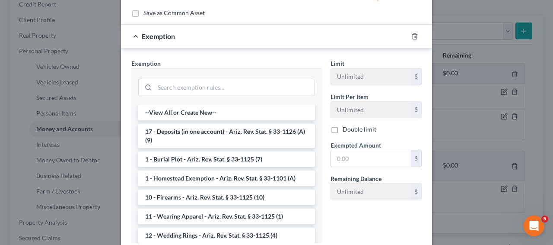
scroll to position [135, 0]
click at [259, 136] on li "17 - Deposits (in one account) - Ariz. Rev. Stat. § 33-1126 (A)(9)" at bounding box center [226, 135] width 177 height 24
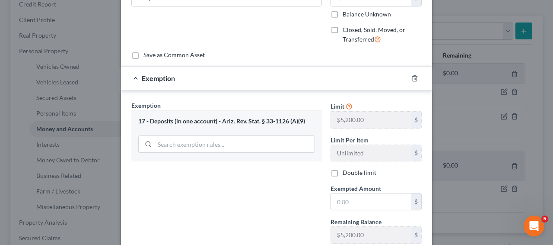
scroll to position [44, 0]
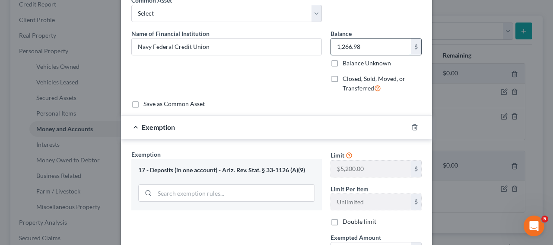
click at [374, 53] on input "1,266.98" at bounding box center [371, 46] width 80 height 16
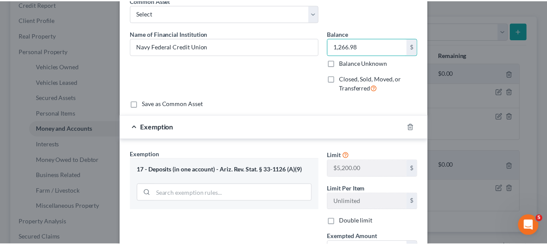
scroll to position [153, 0]
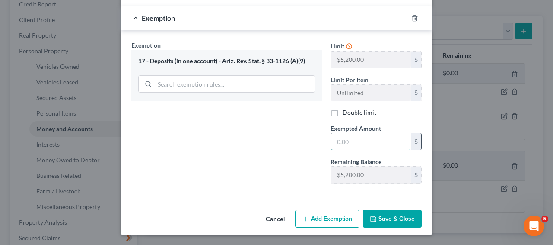
click at [340, 140] on input "text" at bounding box center [371, 141] width 80 height 16
paste input "1,266.98"
type input "1,266.98"
click at [392, 226] on button "Save & Close" at bounding box center [392, 219] width 59 height 18
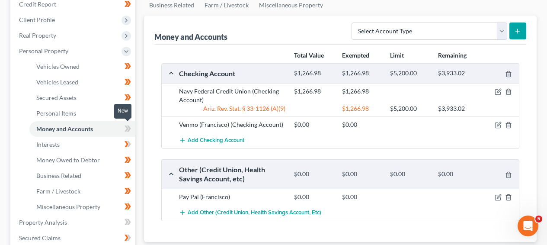
click at [127, 130] on icon at bounding box center [127, 128] width 6 height 11
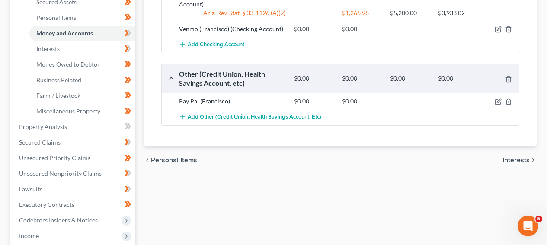
scroll to position [247, 0]
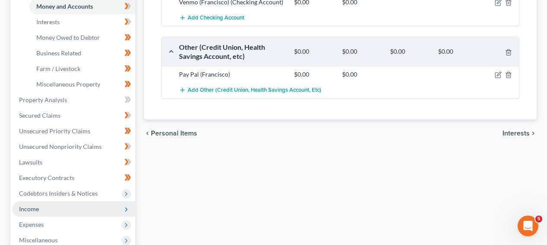
click at [94, 212] on span "Income" at bounding box center [73, 209] width 123 height 16
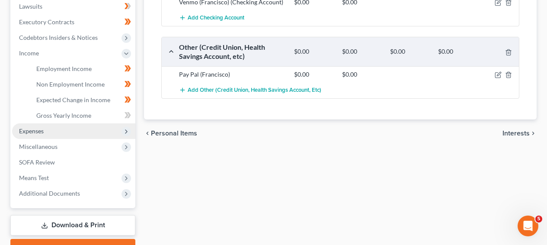
click at [92, 124] on span "Expenses" at bounding box center [73, 131] width 123 height 16
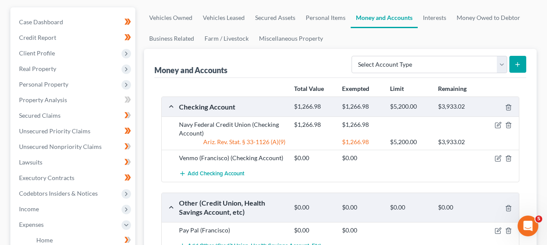
scroll to position [107, 0]
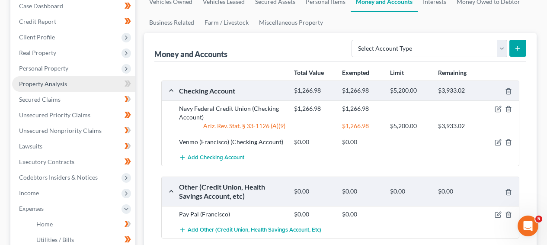
click at [81, 77] on link "Property Analysis" at bounding box center [73, 84] width 123 height 16
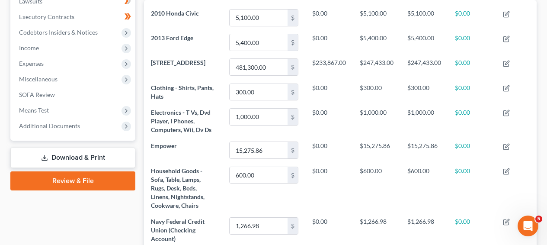
scroll to position [215, 0]
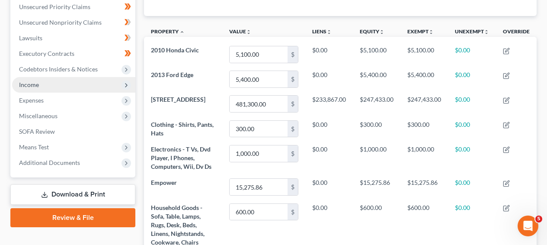
click at [65, 84] on span "Income" at bounding box center [73, 85] width 123 height 16
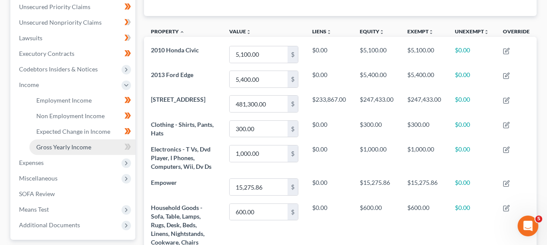
click at [102, 148] on link "Gross Yearly Income" at bounding box center [82, 147] width 106 height 16
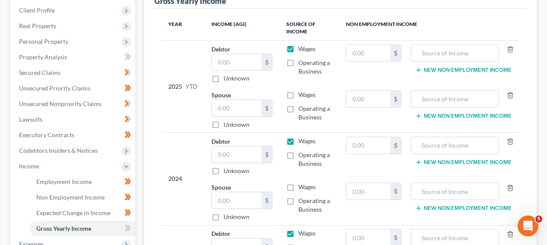
scroll to position [130, 0]
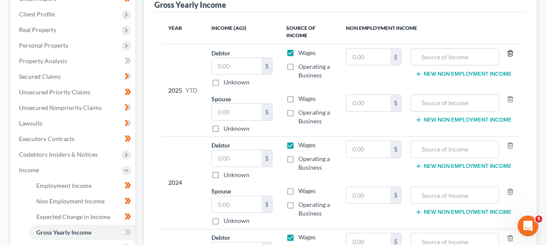
click at [507, 51] on icon "button" at bounding box center [509, 53] width 7 height 7
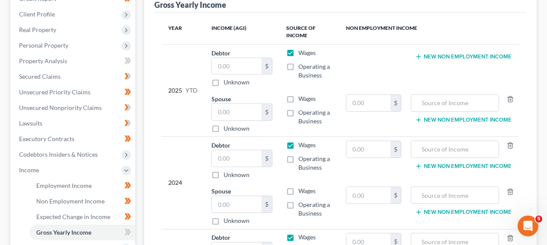
click at [509, 94] on div at bounding box center [508, 102] width 18 height 17
click at [509, 96] on icon "button" at bounding box center [510, 99] width 4 height 6
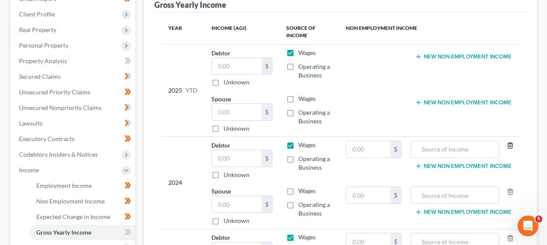
click at [512, 145] on icon "button" at bounding box center [510, 146] width 4 height 6
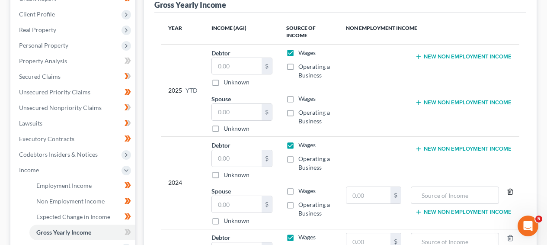
click at [512, 193] on icon "button" at bounding box center [509, 191] width 7 height 7
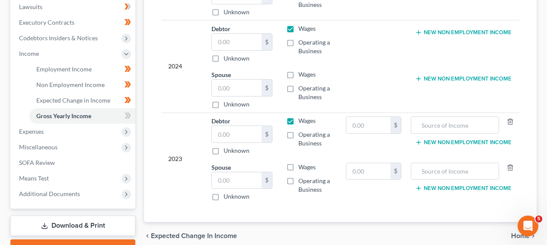
scroll to position [249, 0]
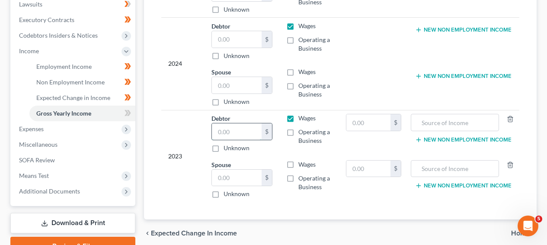
click at [225, 128] on input "text" at bounding box center [237, 131] width 50 height 16
paste input "60,730"
type input "60,730"
click at [239, 47] on div "$" at bounding box center [241, 39] width 61 height 17
click at [239, 43] on input "text" at bounding box center [237, 39] width 50 height 16
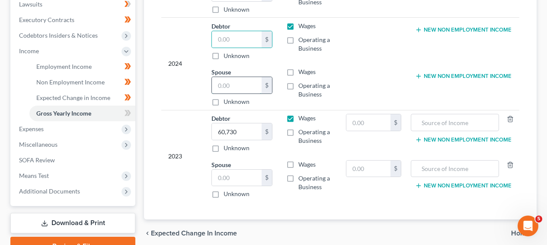
click at [232, 86] on input "text" at bounding box center [237, 85] width 50 height 16
click at [230, 37] on input "text" at bounding box center [237, 39] width 50 height 16
paste input "65,439"
type input "65,439"
click at [122, 114] on span at bounding box center [127, 114] width 15 height 13
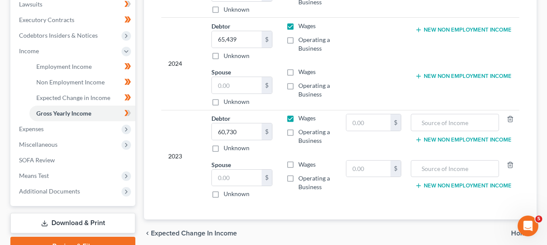
scroll to position [13, 0]
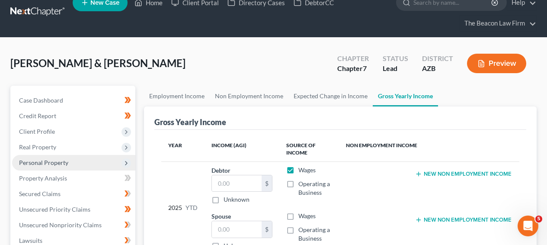
click at [97, 159] on span "Personal Property" at bounding box center [73, 163] width 123 height 16
click at [92, 167] on span "Personal Property" at bounding box center [73, 163] width 123 height 16
click at [92, 168] on span "Personal Property" at bounding box center [73, 163] width 123 height 16
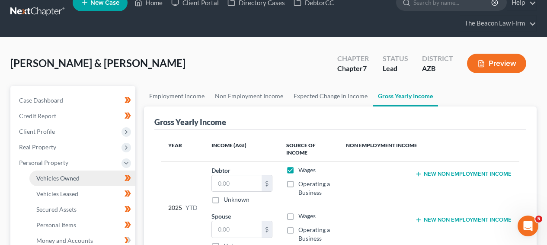
click at [85, 180] on link "Vehicles Owned" at bounding box center [82, 178] width 106 height 16
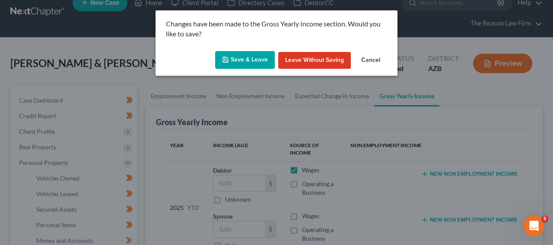
click at [265, 65] on button "Save & Leave" at bounding box center [245, 60] width 60 height 18
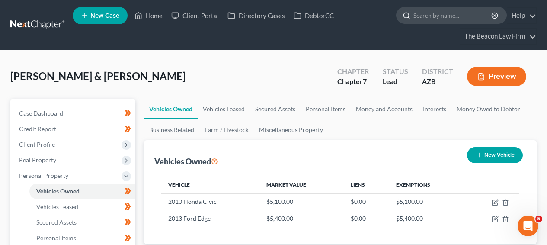
click at [419, 15] on input "search" at bounding box center [452, 15] width 79 height 16
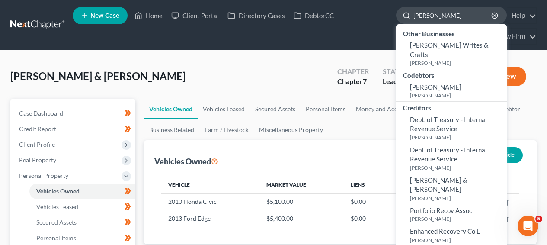
click at [428, 19] on input "[PERSON_NAME]" at bounding box center [452, 15] width 79 height 16
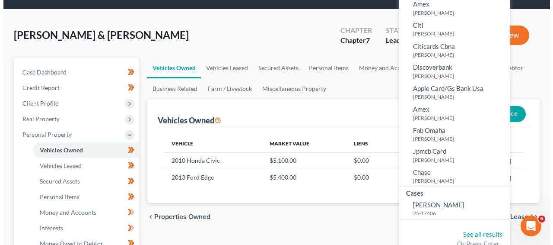
scroll to position [42, 0]
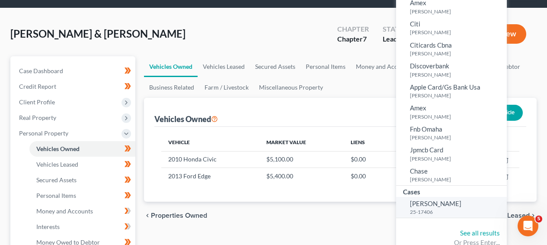
type input "aat"
click at [443, 201] on span "[PERSON_NAME]" at bounding box center [435, 203] width 51 height 8
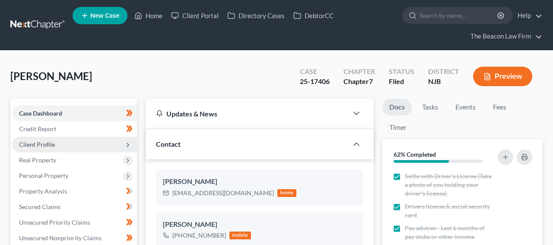
click at [64, 141] on span "Client Profile" at bounding box center [74, 145] width 125 height 16
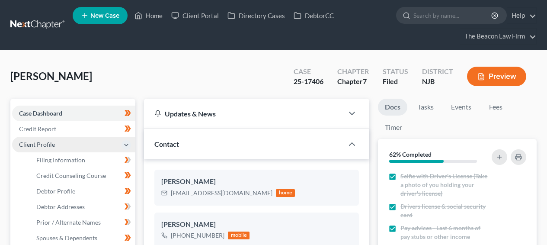
scroll to position [270, 0]
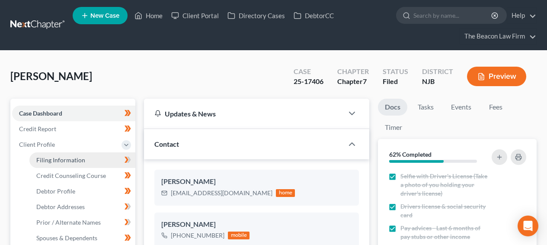
click at [64, 154] on link "Filing Information" at bounding box center [82, 160] width 106 height 16
select select "1"
select select "0"
select select "11"
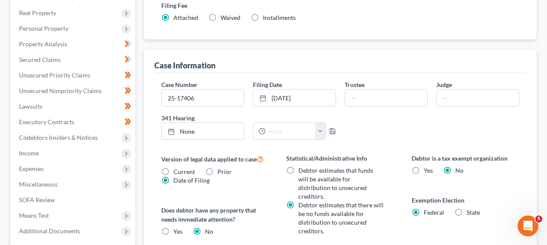
scroll to position [131, 0]
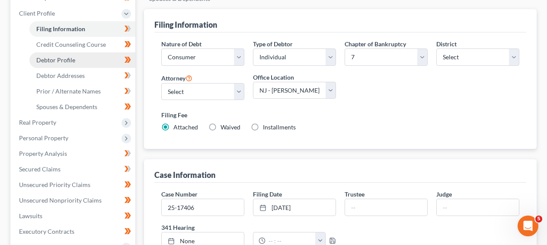
click at [90, 56] on link "Debtor Profile" at bounding box center [82, 60] width 106 height 16
select select "2"
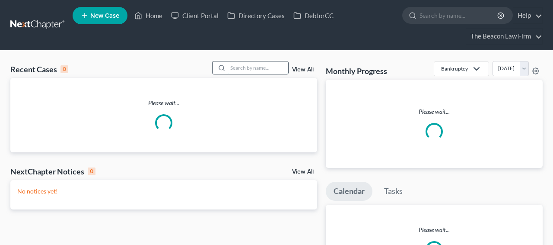
click at [233, 66] on input "search" at bounding box center [258, 67] width 60 height 13
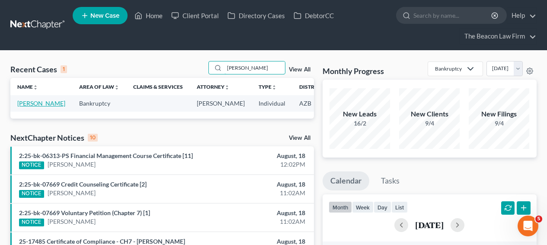
type input "[PERSON_NAME]"
click at [28, 107] on link "[PERSON_NAME]" at bounding box center [41, 102] width 48 height 7
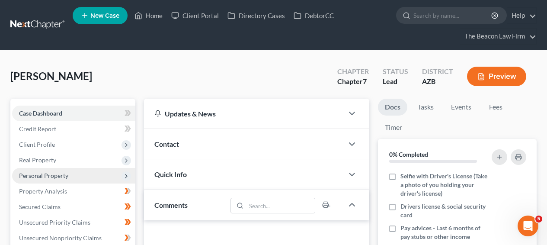
click at [105, 172] on span "Personal Property" at bounding box center [73, 176] width 123 height 16
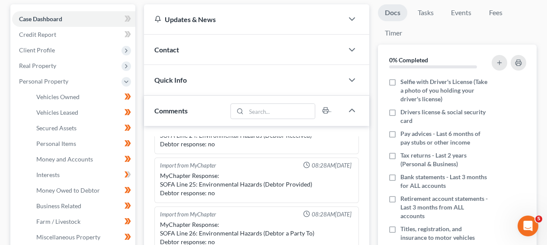
scroll to position [95, 0]
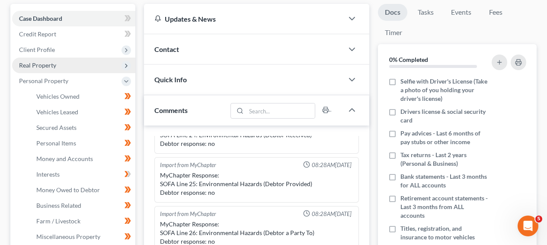
click at [70, 66] on span "Real Property" at bounding box center [73, 65] width 123 height 16
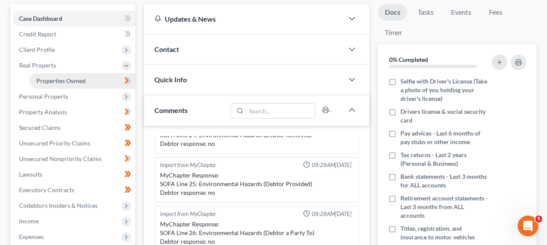
click at [69, 81] on span "Properties Owned" at bounding box center [60, 80] width 49 height 7
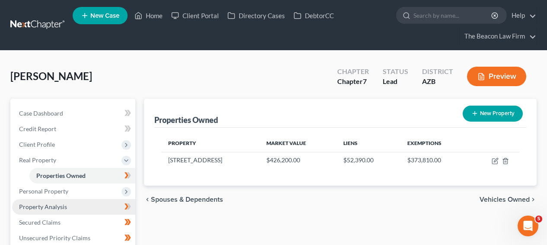
click at [70, 203] on link "Property Analysis" at bounding box center [73, 207] width 123 height 16
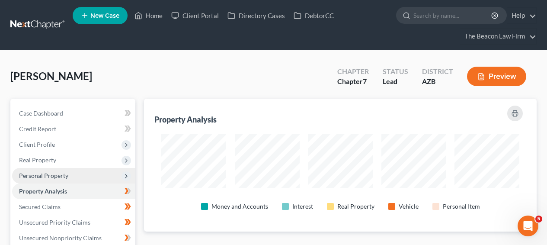
scroll to position [133, 392]
click at [74, 181] on span "Personal Property" at bounding box center [73, 176] width 123 height 16
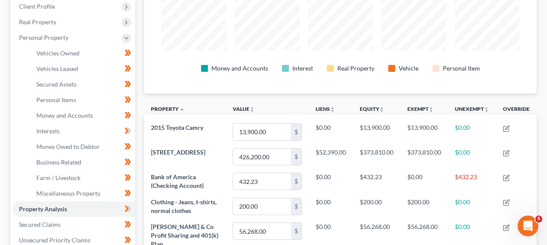
scroll to position [58, 0]
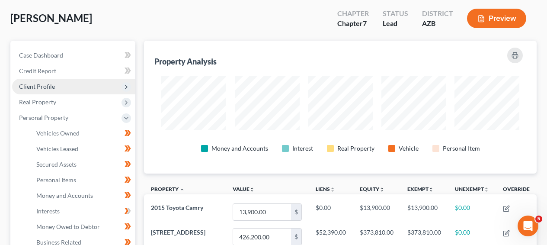
click at [94, 85] on span "Client Profile" at bounding box center [73, 87] width 123 height 16
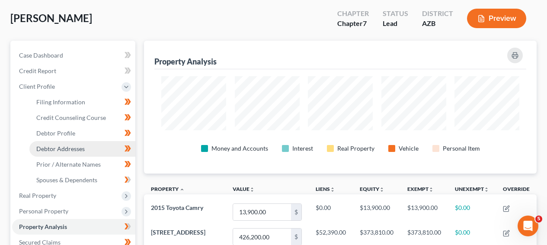
click at [81, 145] on span "Debtor Addresses" at bounding box center [60, 148] width 48 height 7
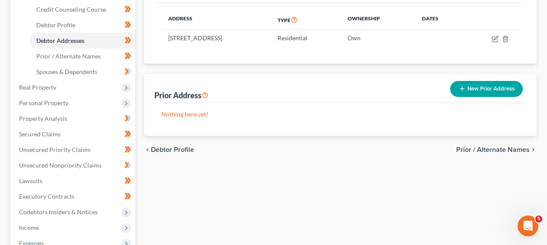
scroll to position [161, 0]
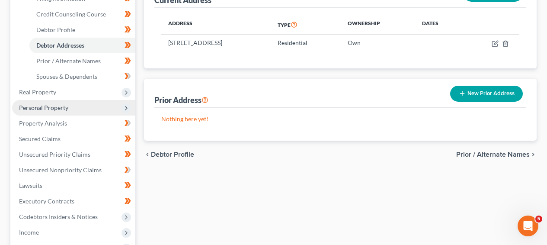
click at [101, 108] on span "Personal Property" at bounding box center [73, 108] width 123 height 16
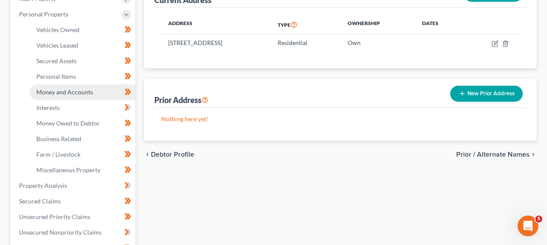
click at [97, 99] on link "Money and Accounts" at bounding box center [82, 92] width 106 height 16
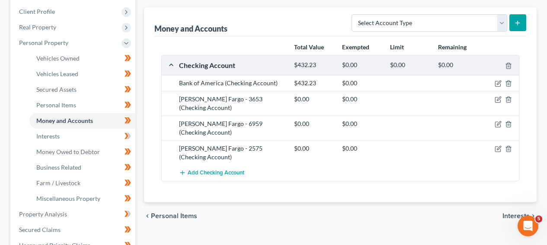
scroll to position [131, 0]
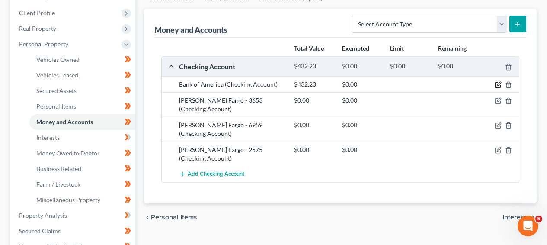
click at [499, 85] on icon "button" at bounding box center [497, 84] width 7 height 7
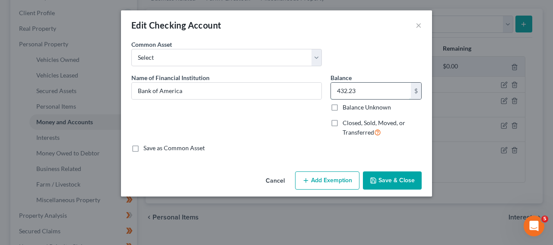
click at [343, 89] on input "432.23" at bounding box center [371, 91] width 80 height 16
type input "26.50"
click at [376, 176] on button "Save & Close" at bounding box center [392, 180] width 59 height 18
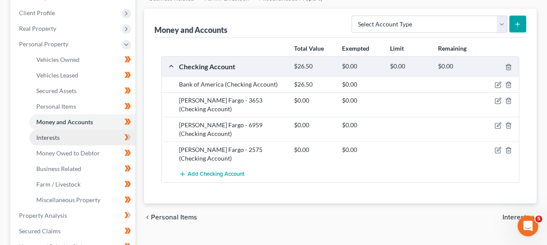
click at [76, 136] on link "Interests" at bounding box center [82, 138] width 106 height 16
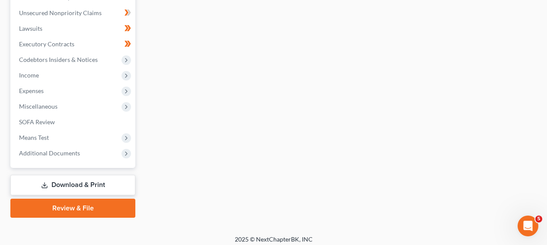
scroll to position [385, 0]
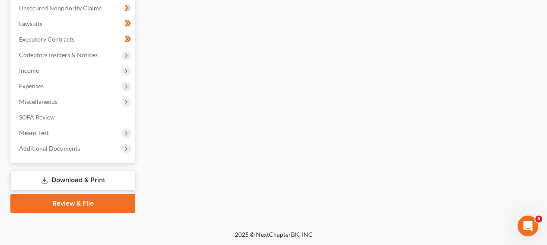
click at [86, 175] on link "Download & Print" at bounding box center [72, 180] width 125 height 20
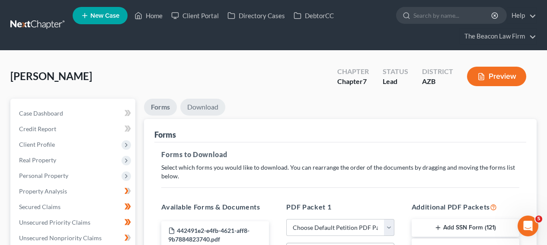
click at [201, 99] on link "Download" at bounding box center [202, 107] width 45 height 17
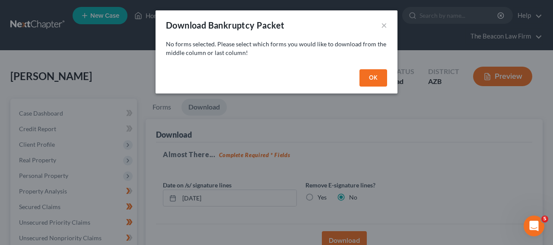
click at [373, 86] on button "OK" at bounding box center [373, 77] width 28 height 17
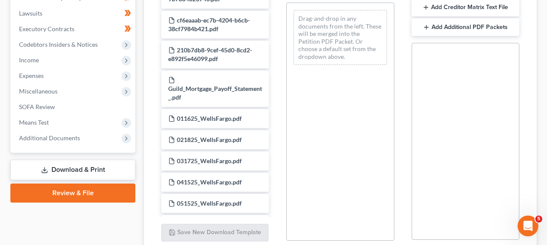
scroll to position [240, 0]
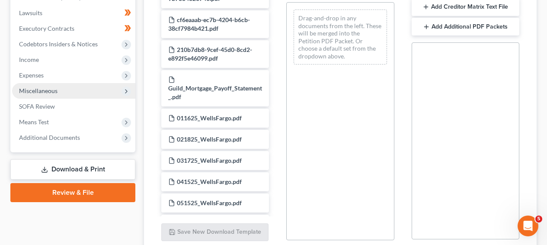
click at [91, 93] on span "Miscellaneous" at bounding box center [73, 91] width 123 height 16
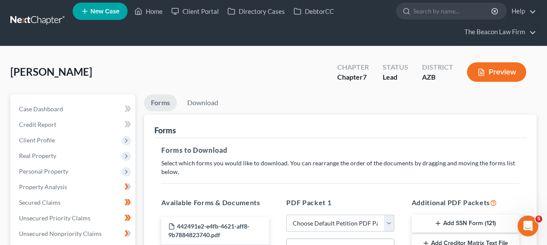
scroll to position [58, 0]
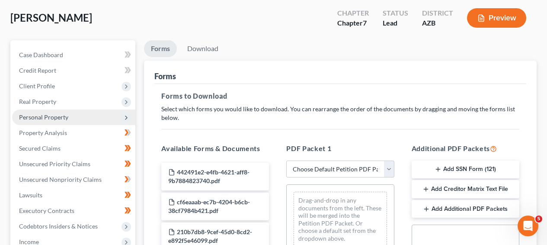
click at [75, 110] on span "Personal Property" at bounding box center [73, 117] width 123 height 16
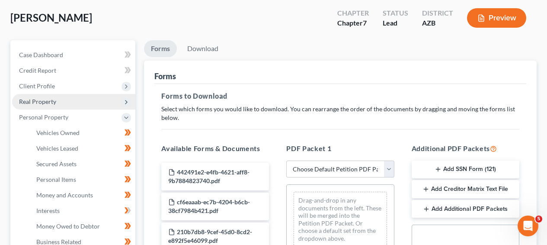
click at [76, 103] on span "Real Property" at bounding box center [73, 102] width 123 height 16
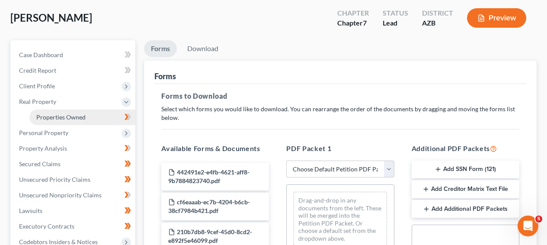
click at [77, 109] on link "Properties Owned" at bounding box center [82, 117] width 106 height 16
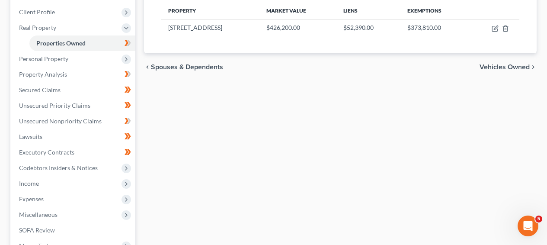
scroll to position [157, 0]
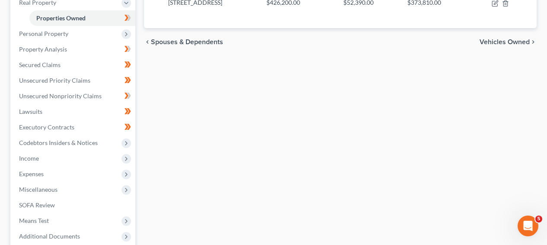
drag, startPoint x: 544, startPoint y: 99, endPoint x: 549, endPoint y: 83, distance: 16.6
click at [547, 83] on html "Home New Case Client Portal Directory Cases DebtorCC The Beacon Law Firm prenn@…" at bounding box center [273, 88] width 547 height 490
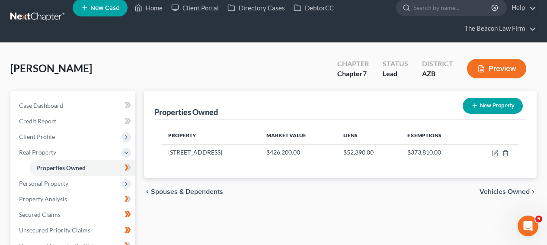
scroll to position [245, 0]
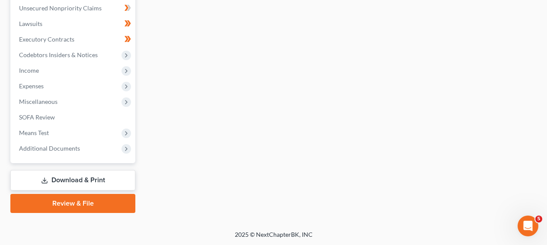
click at [85, 185] on link "Download & Print" at bounding box center [72, 180] width 125 height 20
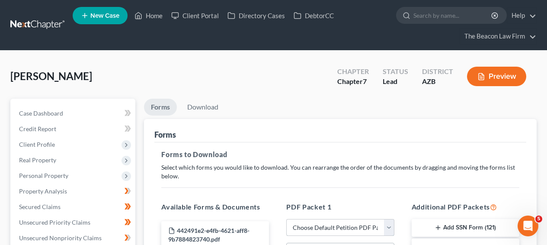
click at [317, 219] on select "Choose Default Petition PDF Packet Complete Bankruptcy Petition (all forms and …" at bounding box center [340, 227] width 108 height 17
select select "0"
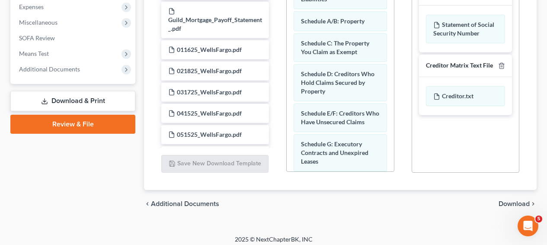
click at [520, 204] on span "Download" at bounding box center [513, 203] width 31 height 7
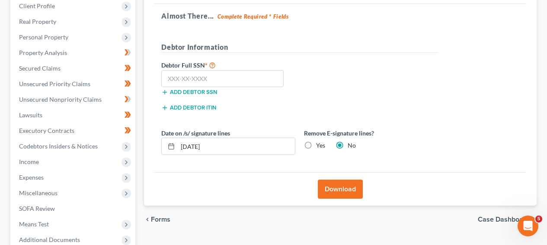
scroll to position [109, 0]
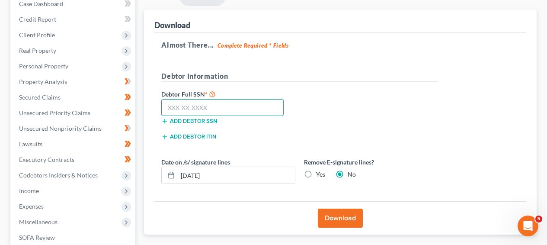
click at [254, 111] on input "text" at bounding box center [222, 107] width 122 height 17
type input "466-73-3068"
click at [320, 212] on button "Download" at bounding box center [340, 217] width 45 height 19
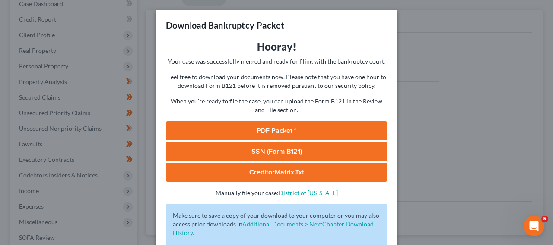
click at [362, 128] on link "PDF Packet 1" at bounding box center [276, 130] width 221 height 19
click at [450, 33] on div "Download Bankruptcy Packet Hooray! Your case was successfully merged and ready …" at bounding box center [276, 122] width 553 height 245
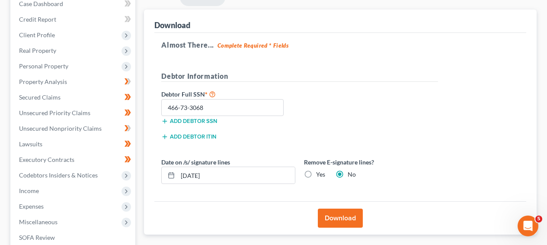
click at [514, 26] on div "Download" at bounding box center [340, 21] width 372 height 23
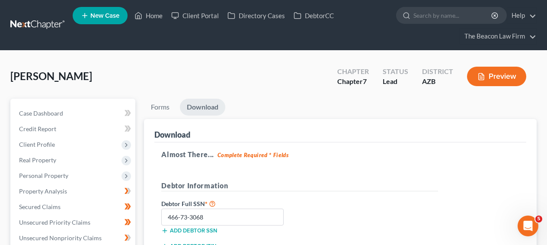
click at [48, 27] on link at bounding box center [37, 25] width 55 height 16
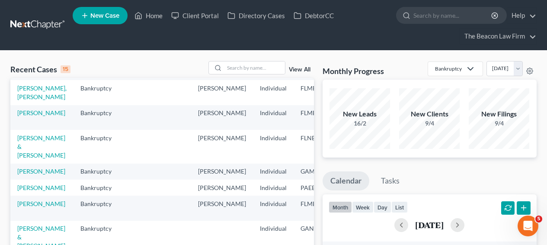
scroll to position [238, 0]
click at [234, 62] on input "search" at bounding box center [254, 67] width 60 height 13
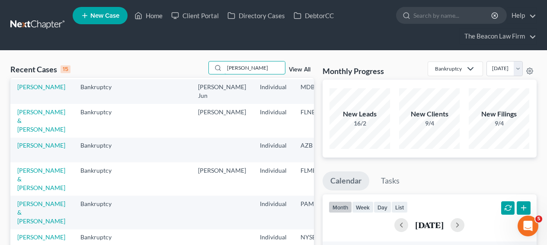
type input "[PERSON_NAME]"
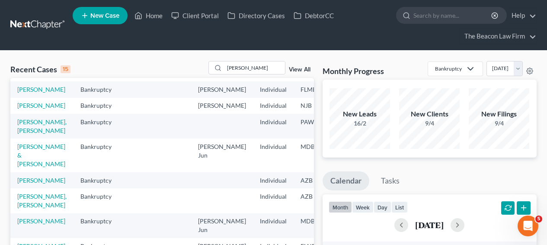
scroll to position [0, 0]
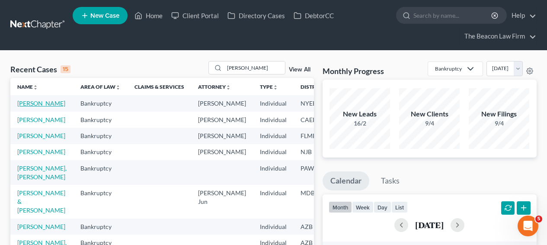
click at [28, 103] on link "[PERSON_NAME]" at bounding box center [41, 102] width 48 height 7
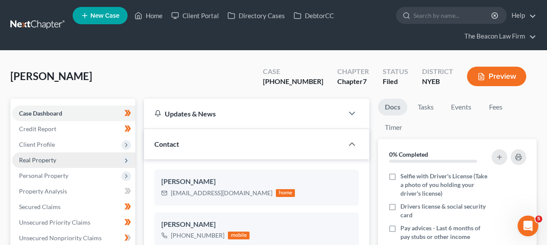
scroll to position [253, 0]
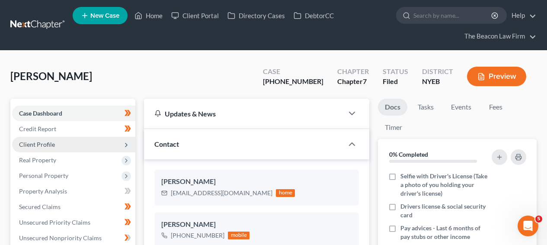
click at [59, 140] on span "Client Profile" at bounding box center [73, 145] width 123 height 16
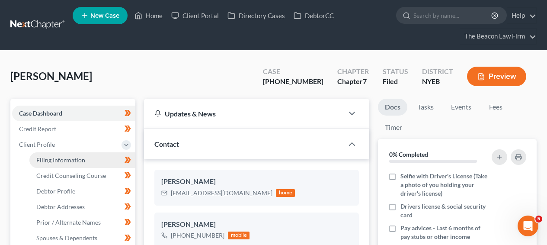
click at [62, 158] on span "Filing Information" at bounding box center [60, 159] width 49 height 7
select select "1"
select select "0"
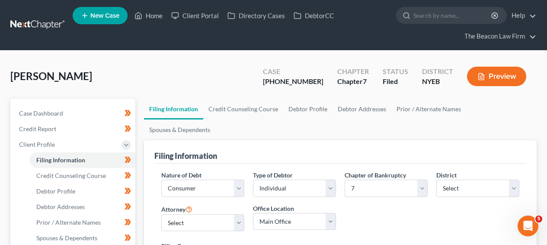
click at [53, 17] on link at bounding box center [37, 25] width 55 height 16
